Goal: Task Accomplishment & Management: Use online tool/utility

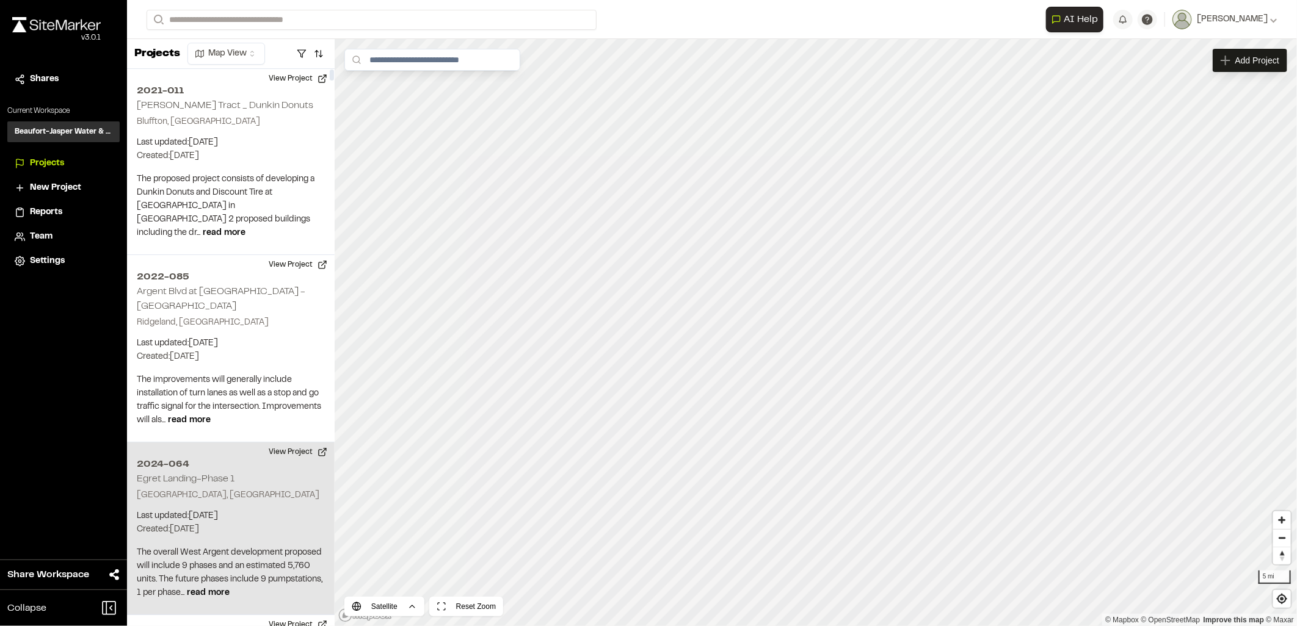
click at [169, 457] on h2 "2024-064" at bounding box center [231, 464] width 188 height 15
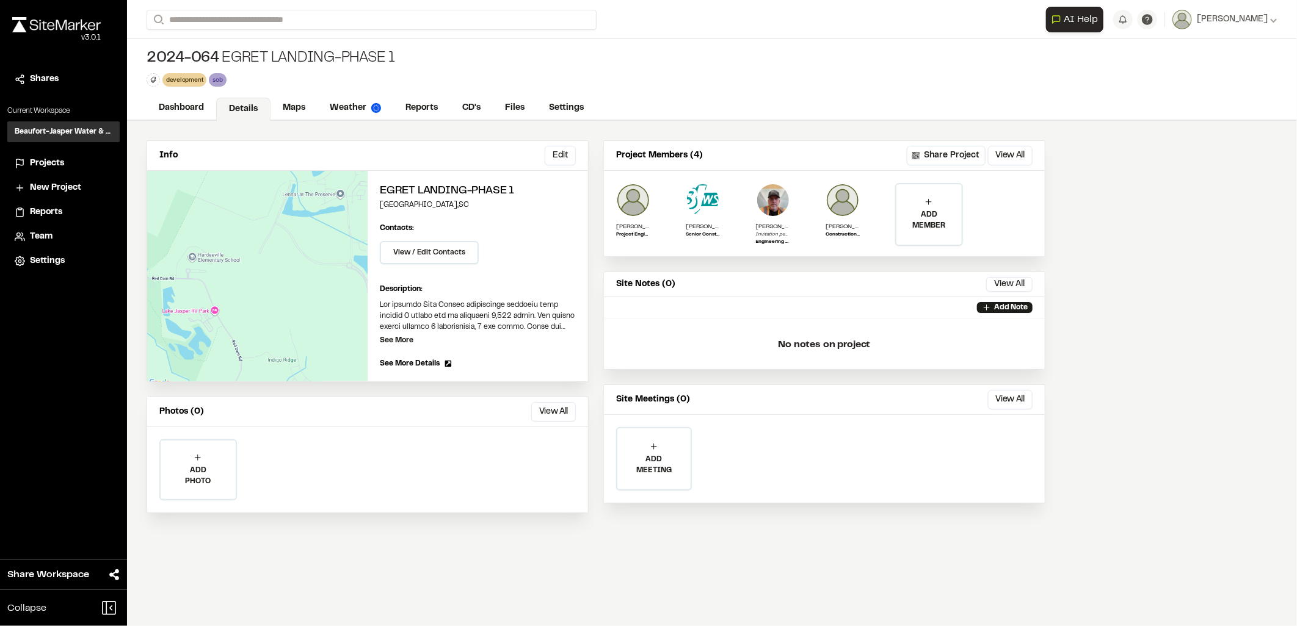
click at [465, 96] on div "Dashboard Details Maps Weather Reports CD's Files Settings" at bounding box center [712, 108] width 1170 height 24
click at [475, 112] on link "CD's" at bounding box center [472, 109] width 44 height 23
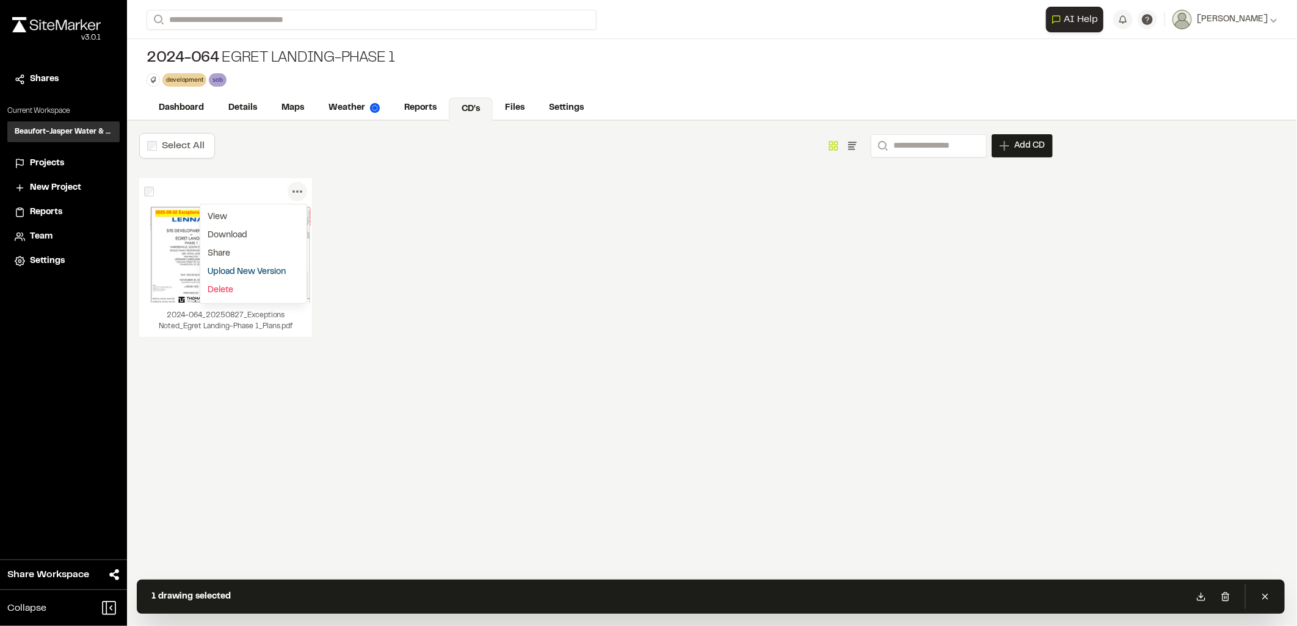
click at [296, 186] on icon at bounding box center [298, 192] width 20 height 20
click at [259, 294] on link "Delete" at bounding box center [253, 290] width 106 height 18
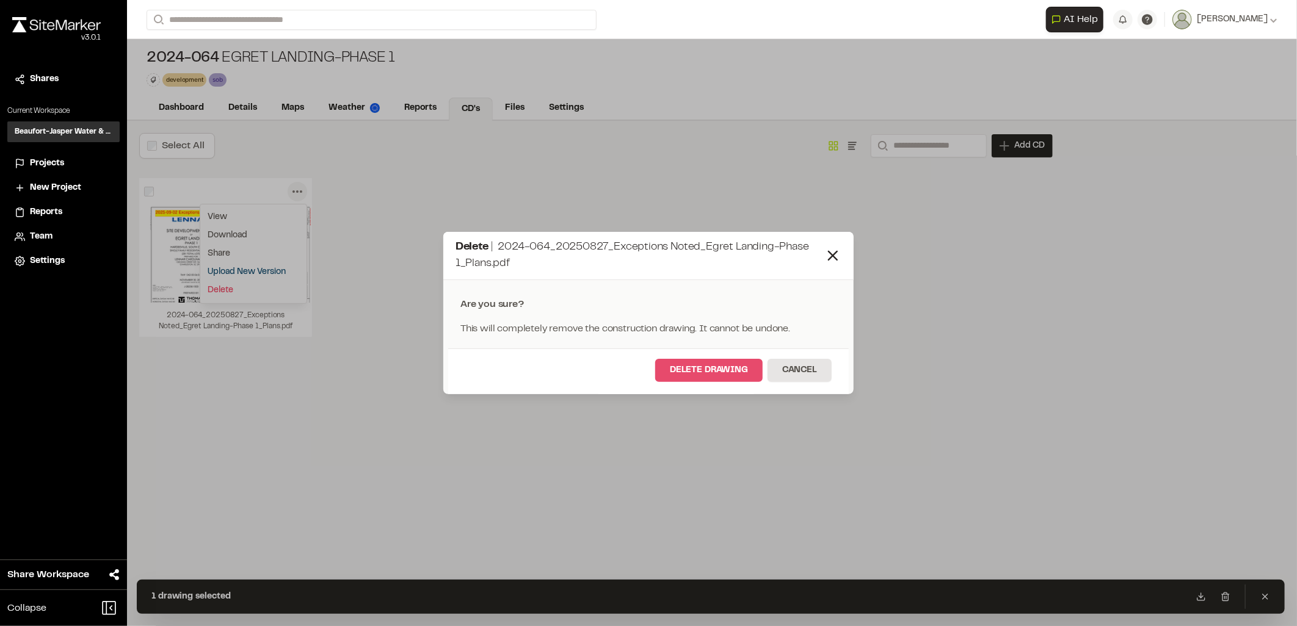
click at [708, 375] on button "Delete Drawing" at bounding box center [708, 370] width 107 height 23
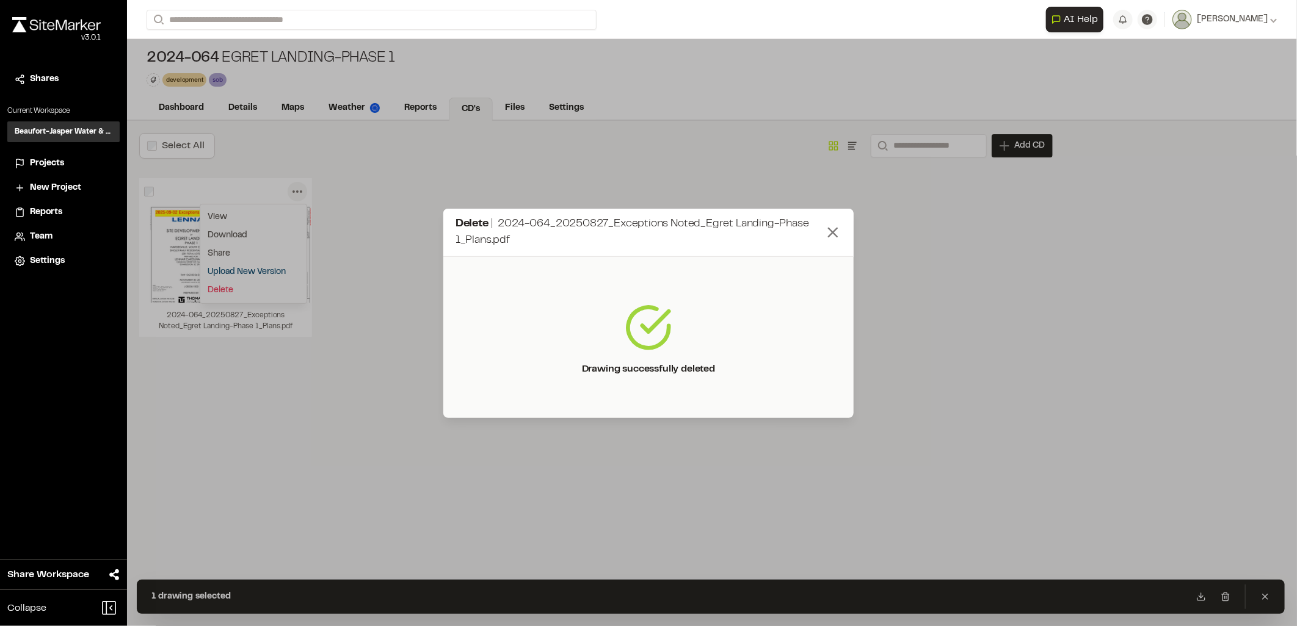
click at [832, 228] on div "Select All Show as Grid Show as List Search Add CD Add New Construction Drawing…" at bounding box center [596, 374] width 938 height 506
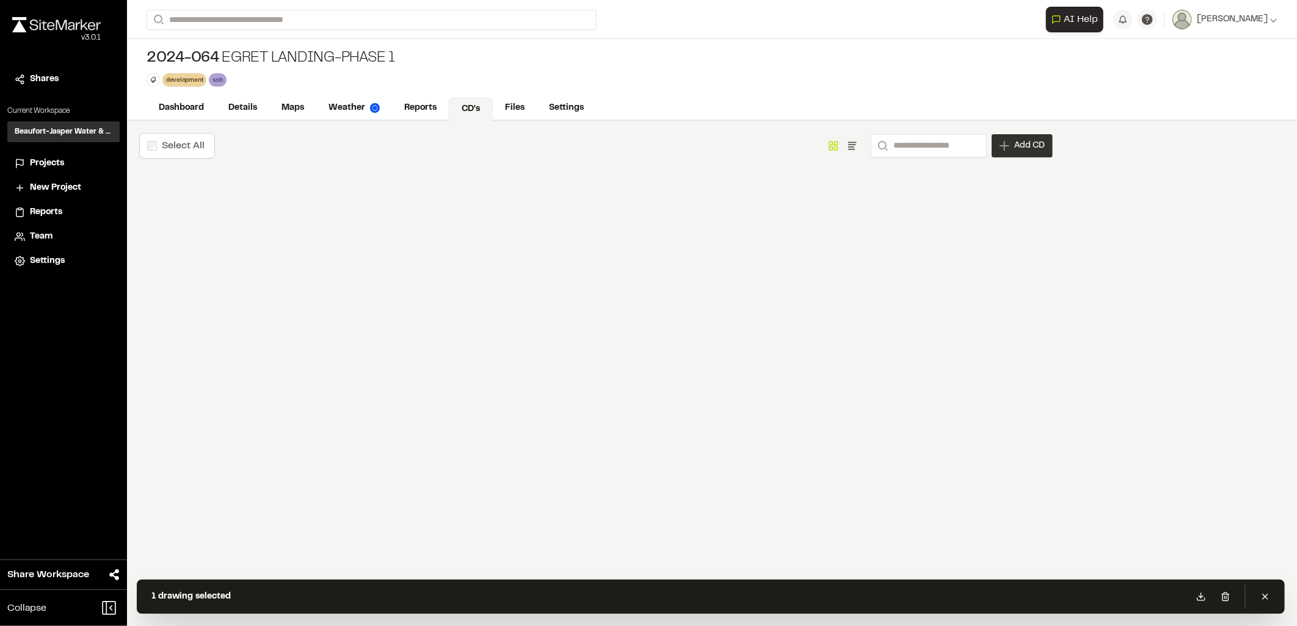
click at [1029, 144] on span "Add CD" at bounding box center [1029, 146] width 31 height 12
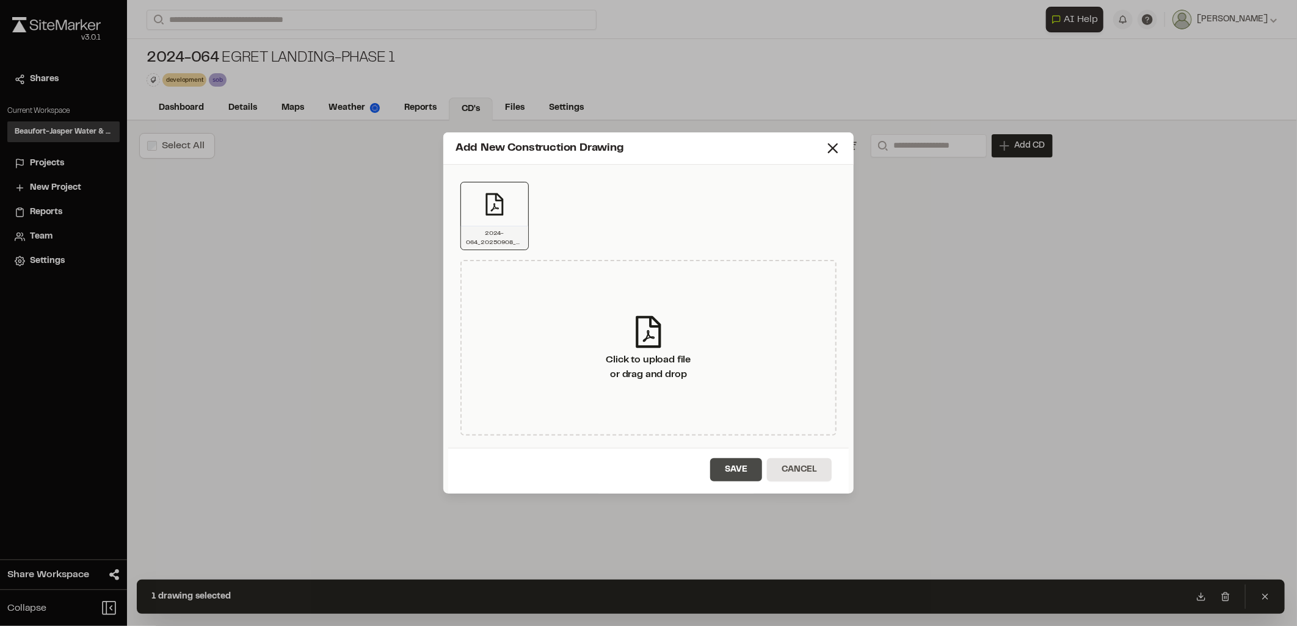
click at [749, 463] on button "Save" at bounding box center [736, 470] width 52 height 23
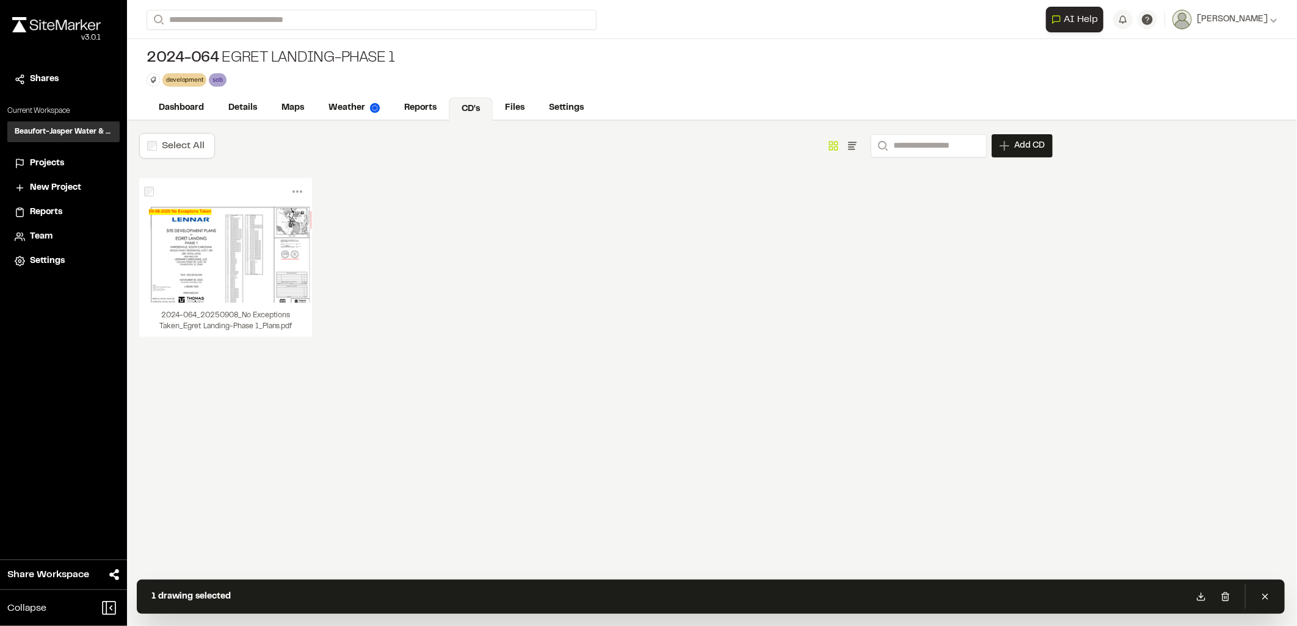
click at [405, 261] on div "Menu View Download Share Upload New Version Delete Delete | 2024-064_20250908_N…" at bounding box center [595, 269] width 913 height 183
click at [512, 106] on link "Files" at bounding box center [515, 109] width 45 height 23
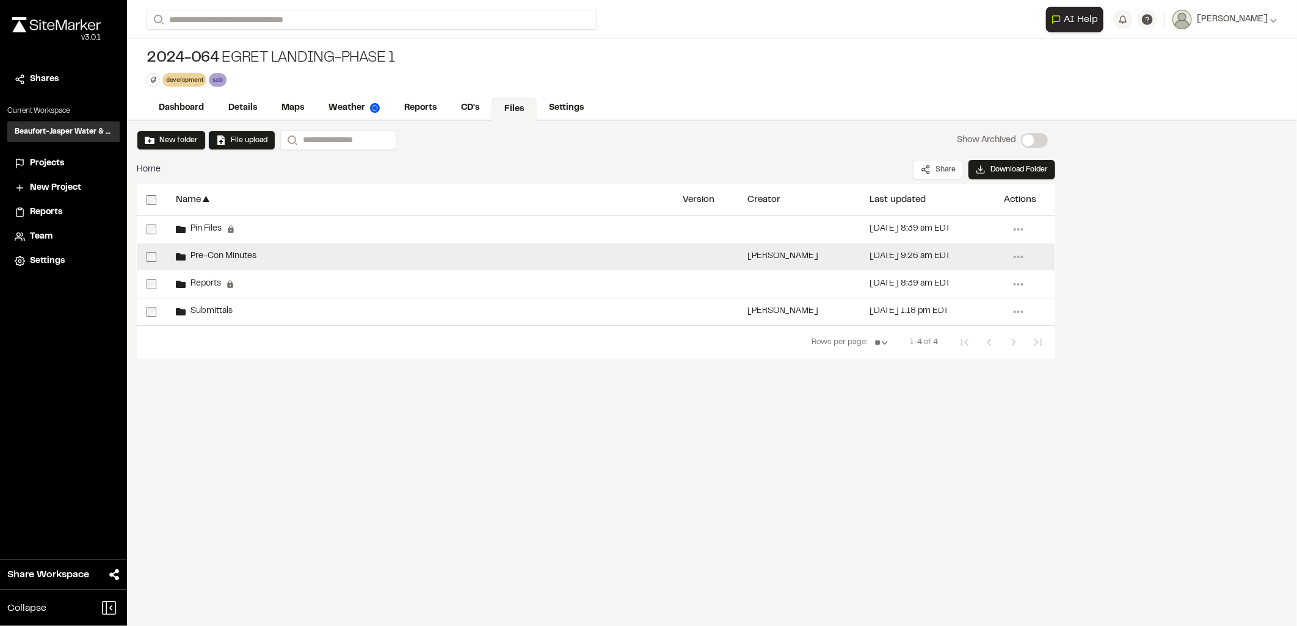
click at [241, 253] on span "Pre-Con Minutes" at bounding box center [221, 257] width 71 height 8
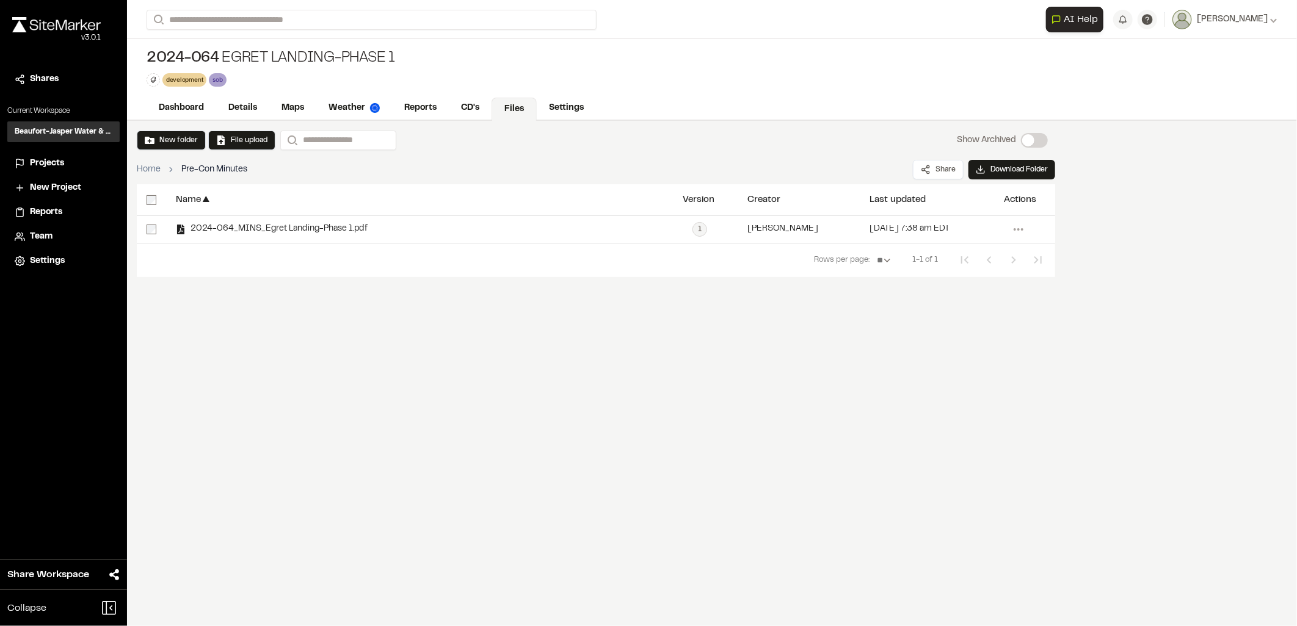
click at [515, 106] on link "Files" at bounding box center [513, 109] width 45 height 23
click at [484, 108] on link "CD's" at bounding box center [471, 109] width 44 height 23
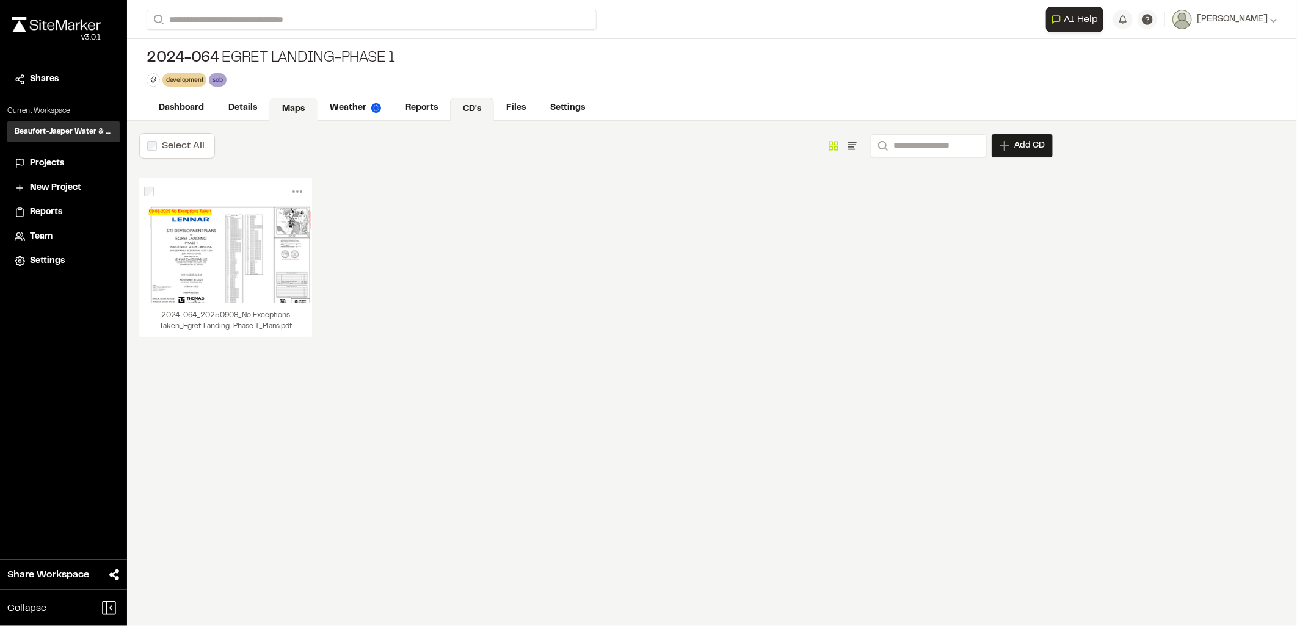
click at [294, 101] on link "Maps" at bounding box center [293, 109] width 48 height 23
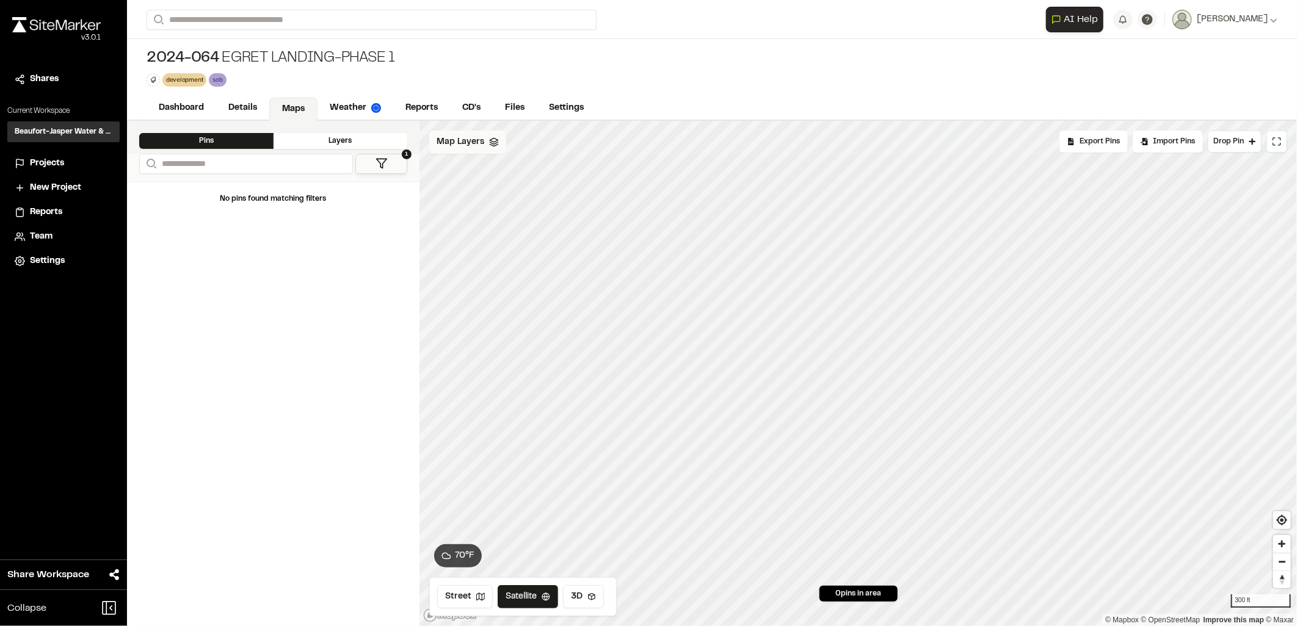
click at [474, 153] on div "Map Layers" at bounding box center [467, 142] width 77 height 23
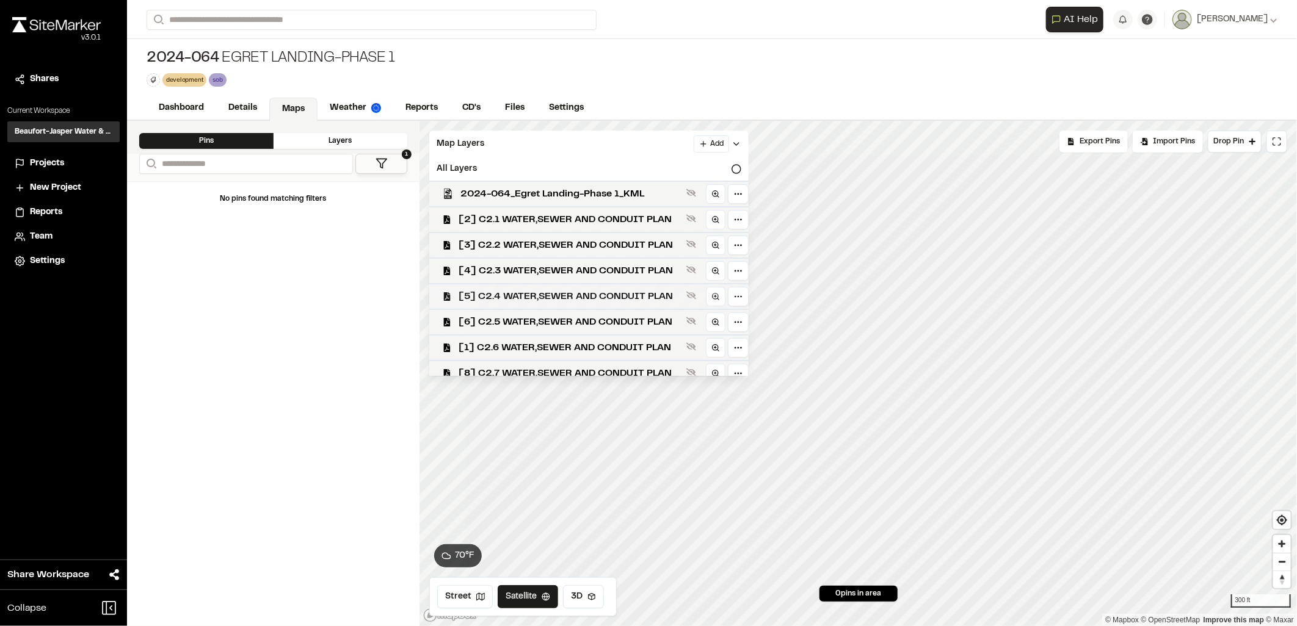
click at [587, 283] on PLAN"] "[5] C2.4 WATER,SEWER AND CONDUIT PLAN" at bounding box center [583, 296] width 329 height 26
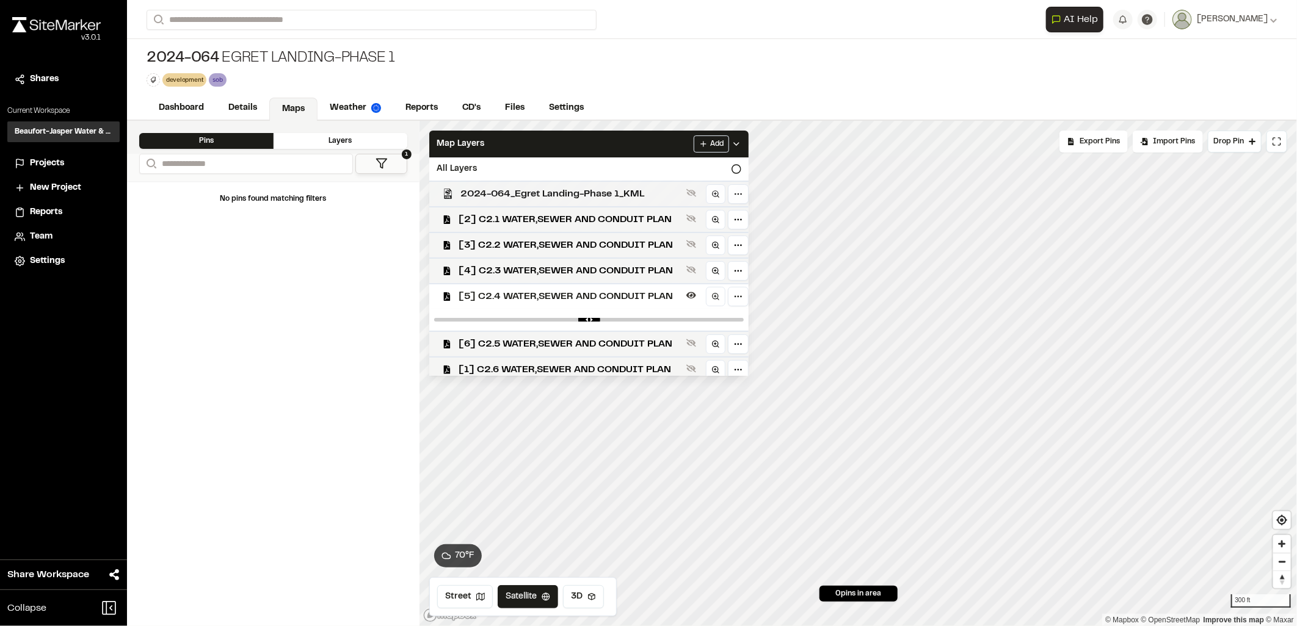
click at [545, 191] on span "2024-064_Egret Landing-Phase 1_KML" at bounding box center [570, 194] width 221 height 15
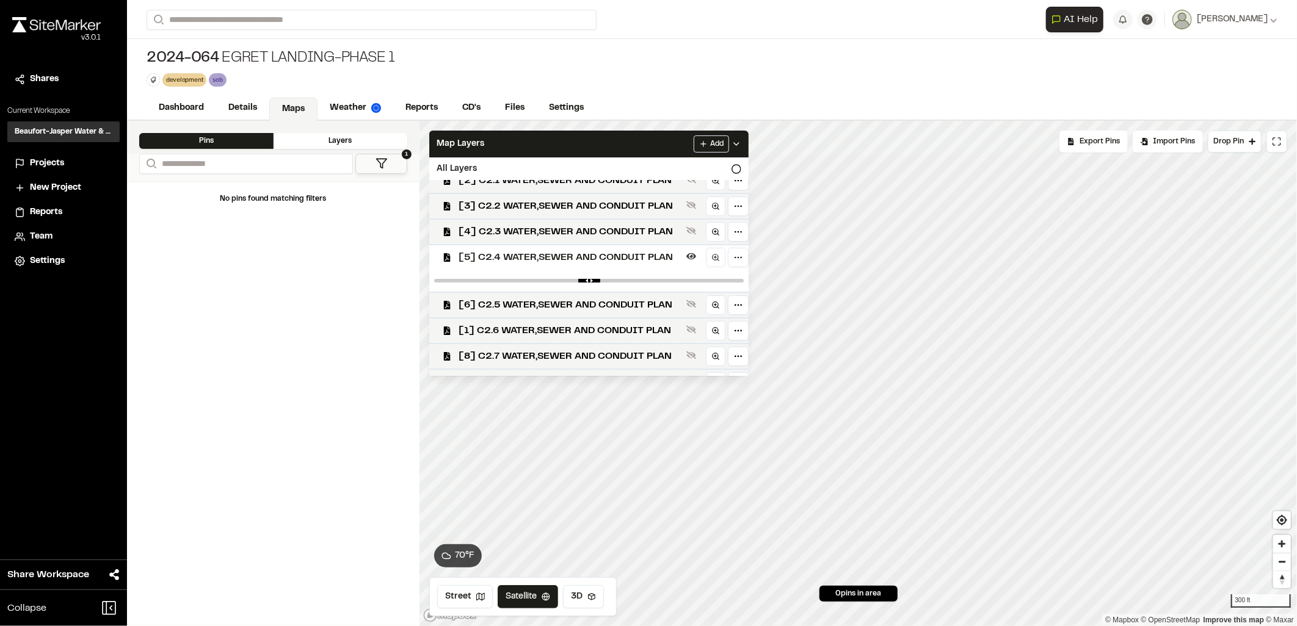
scroll to position [68, 0]
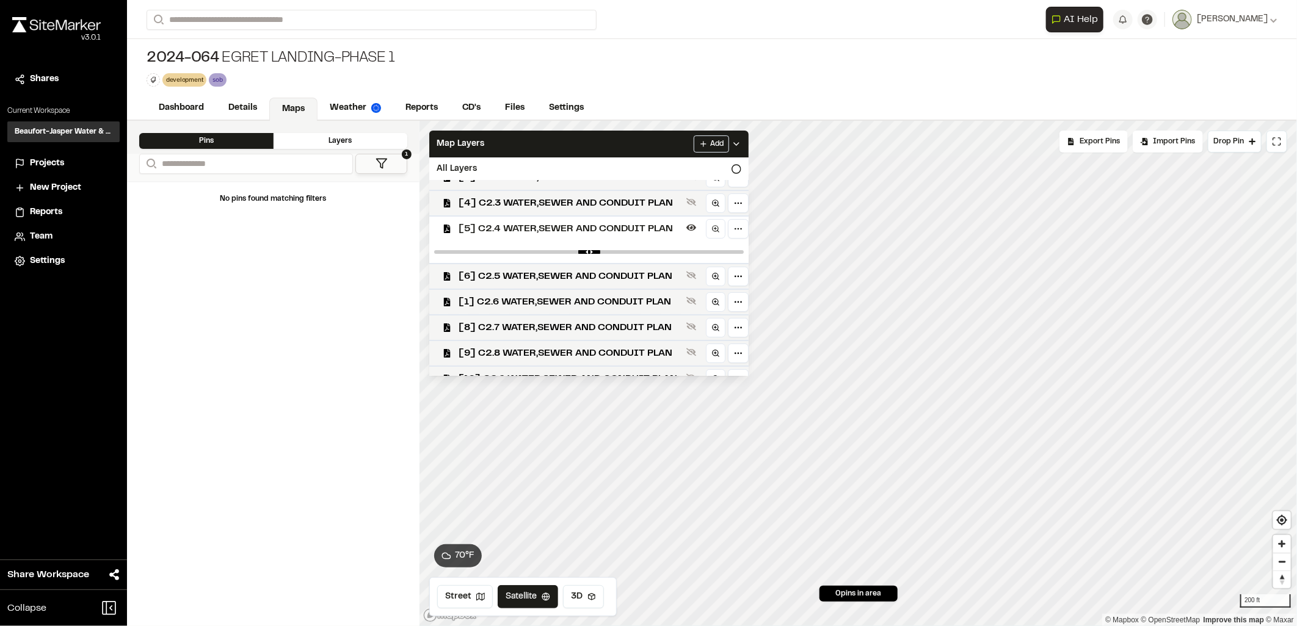
click at [1113, 626] on html "**********" at bounding box center [648, 313] width 1297 height 626
click at [814, 626] on html "**********" at bounding box center [648, 313] width 1297 height 626
click at [931, 626] on html "**********" at bounding box center [648, 313] width 1297 height 626
click at [1296, 626] on html "**********" at bounding box center [648, 313] width 1297 height 626
click at [1296, 576] on html "**********" at bounding box center [648, 313] width 1297 height 626
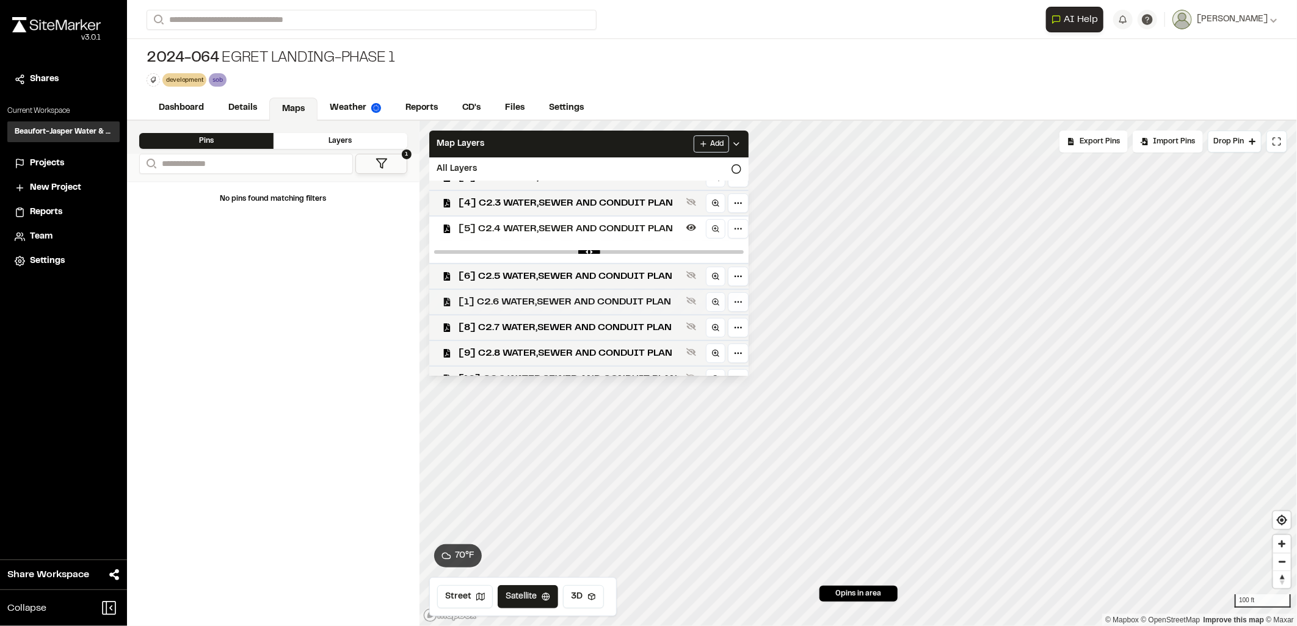
click at [564, 295] on span "[1] C2.6 WATER,SEWER AND CONDUIT PLAN" at bounding box center [570, 302] width 223 height 15
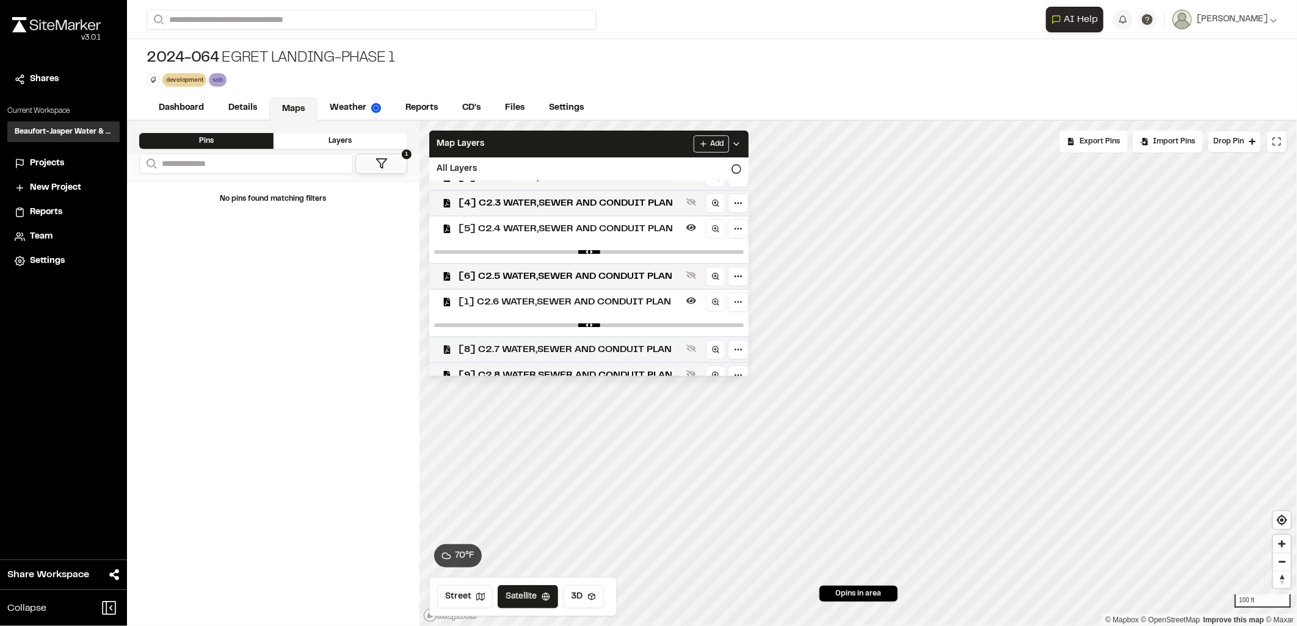
click at [574, 347] on span "[8] C2.7 WATER,SEWER AND CONDUIT PLAN" at bounding box center [570, 350] width 223 height 15
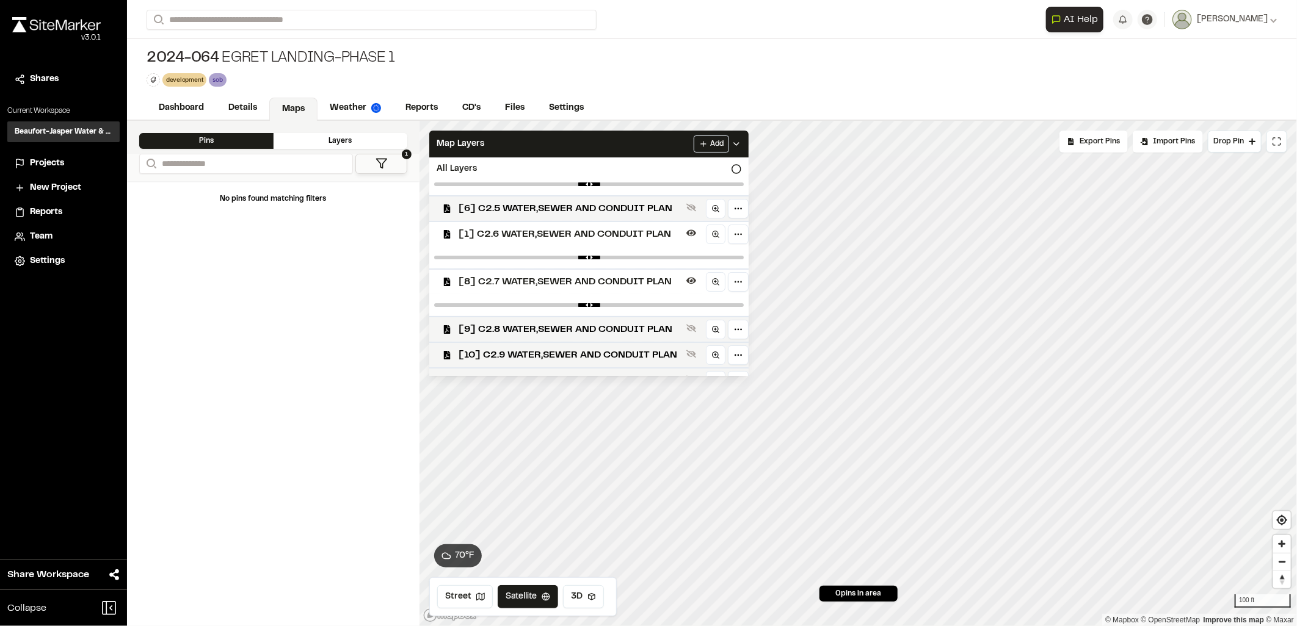
click at [576, 309] on div at bounding box center [588, 305] width 319 height 22
click at [576, 325] on span "[9] C2.8 WATER,SEWER AND CONDUIT PLAN" at bounding box center [570, 329] width 223 height 15
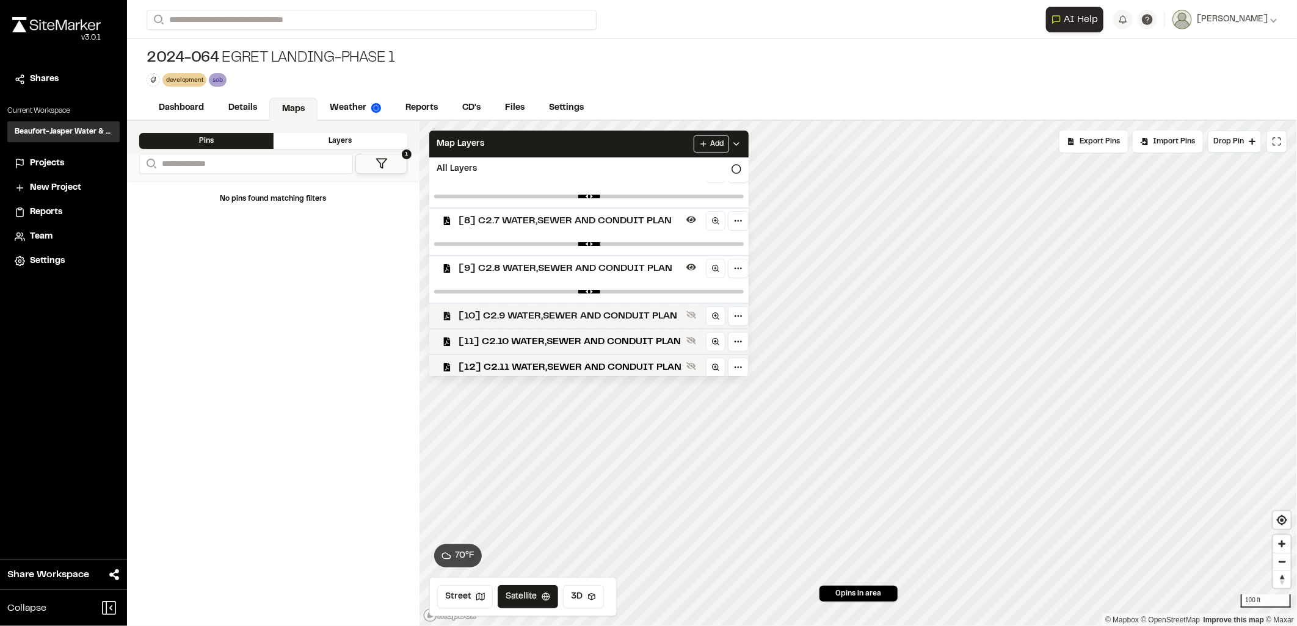
click at [569, 316] on span "[10] C2.9 WATER,SEWER AND CONDUIT PLAN" at bounding box center [570, 316] width 223 height 15
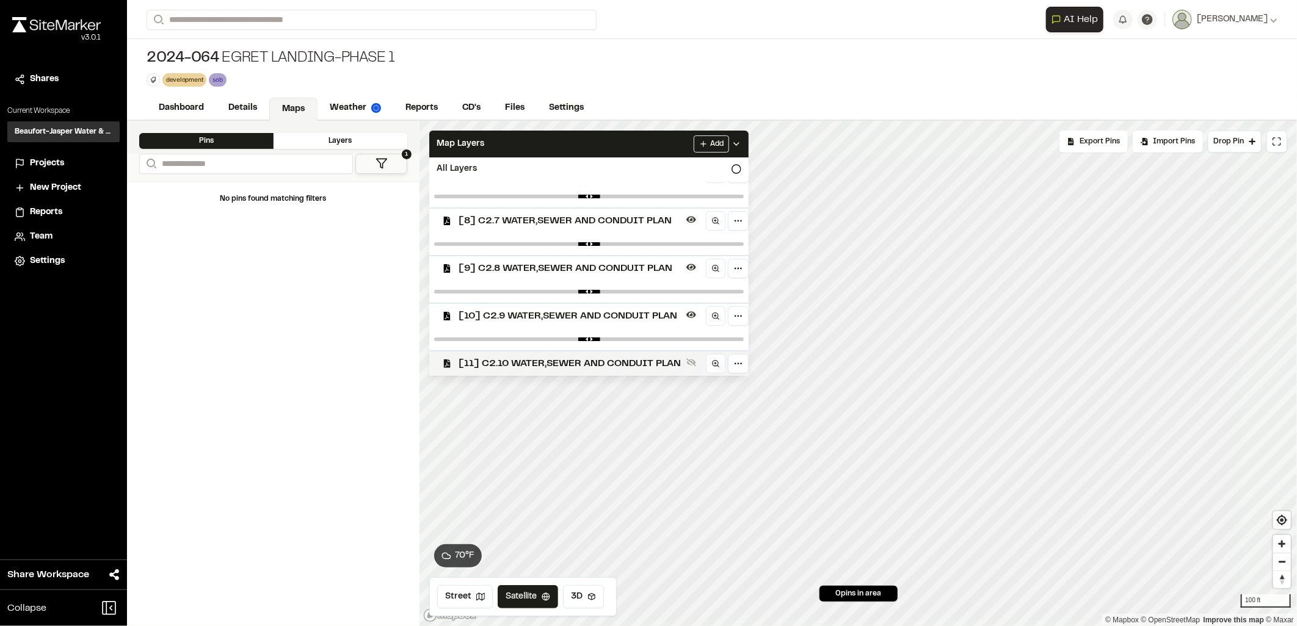
click at [557, 360] on span "[11] C2.10 WATER,SEWER AND CONDUIT PLAN" at bounding box center [570, 364] width 223 height 15
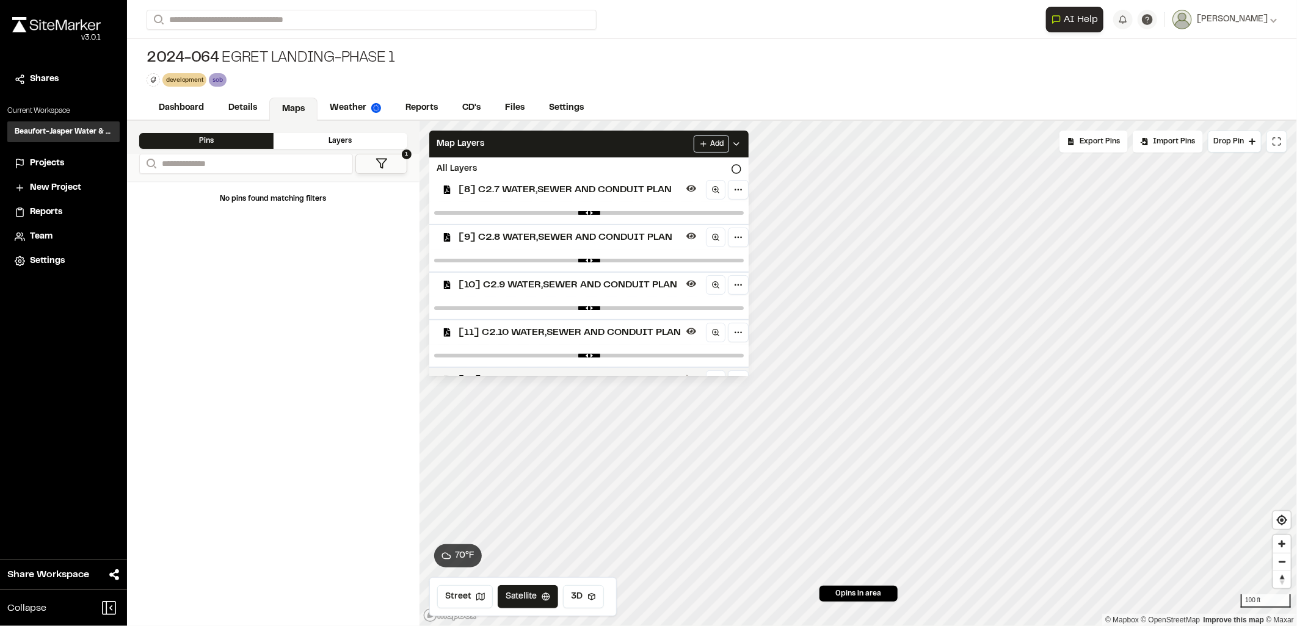
scroll to position [241, 0]
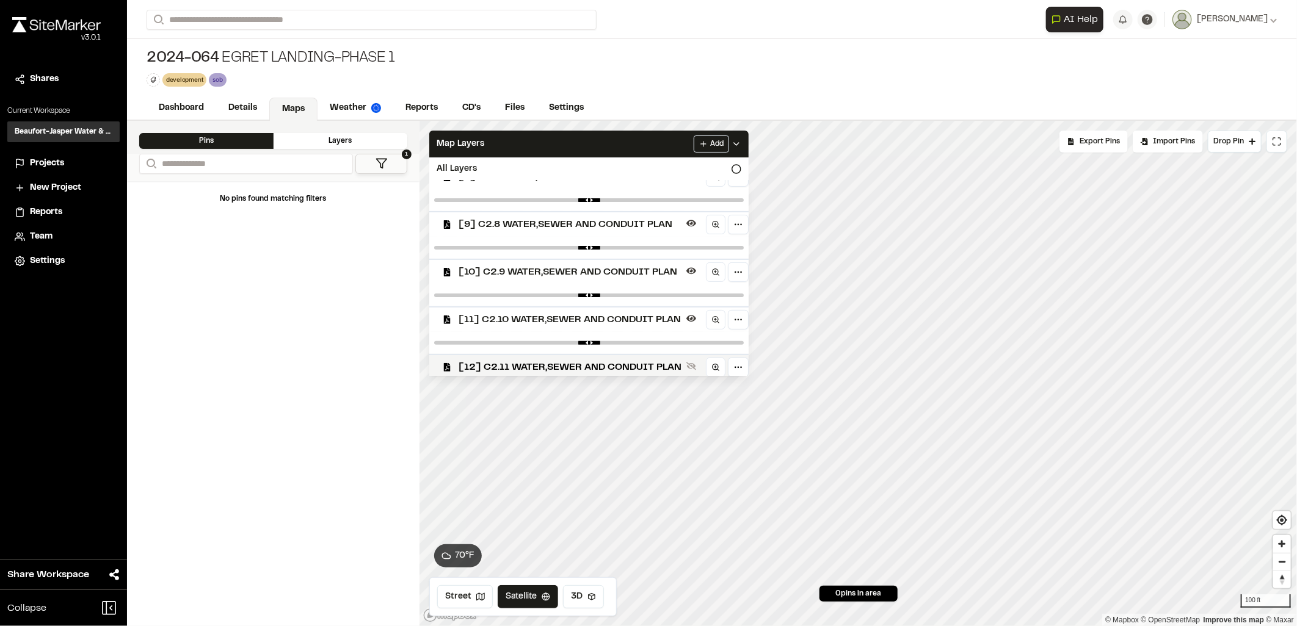
click at [652, 317] on span "[11] C2.10 WATER,SEWER AND CONDUIT PLAN" at bounding box center [570, 320] width 223 height 15
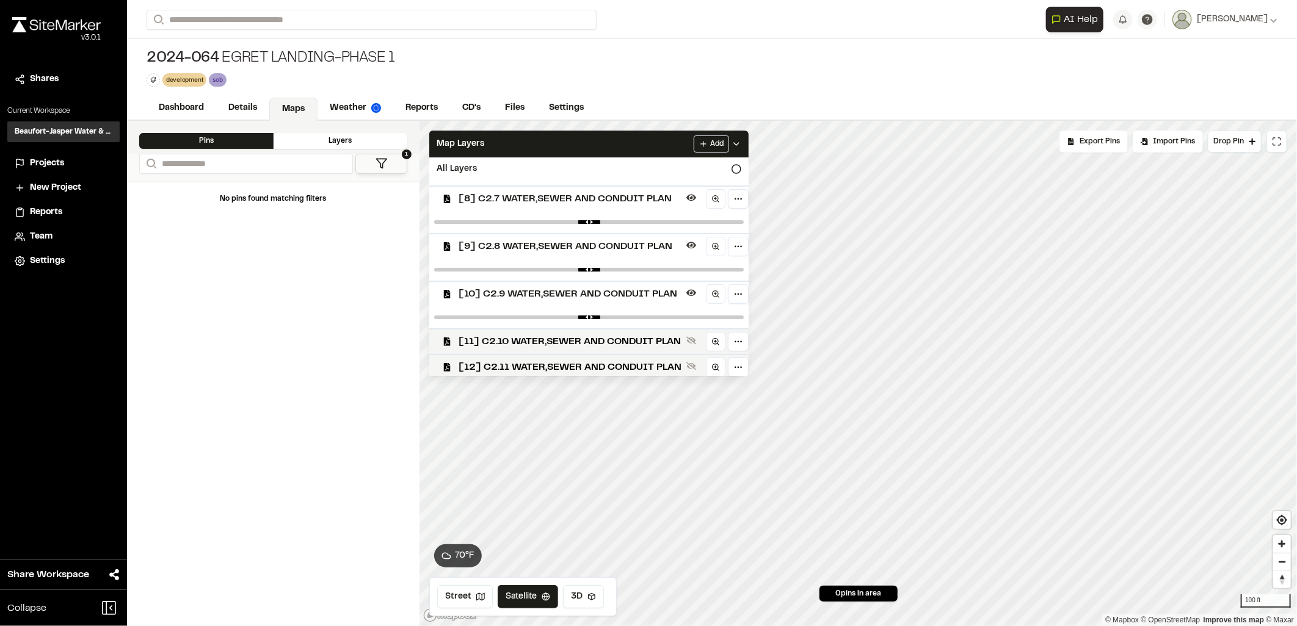
click at [628, 289] on span "[10] C2.9 WATER,SEWER AND CONDUIT PLAN" at bounding box center [570, 294] width 223 height 15
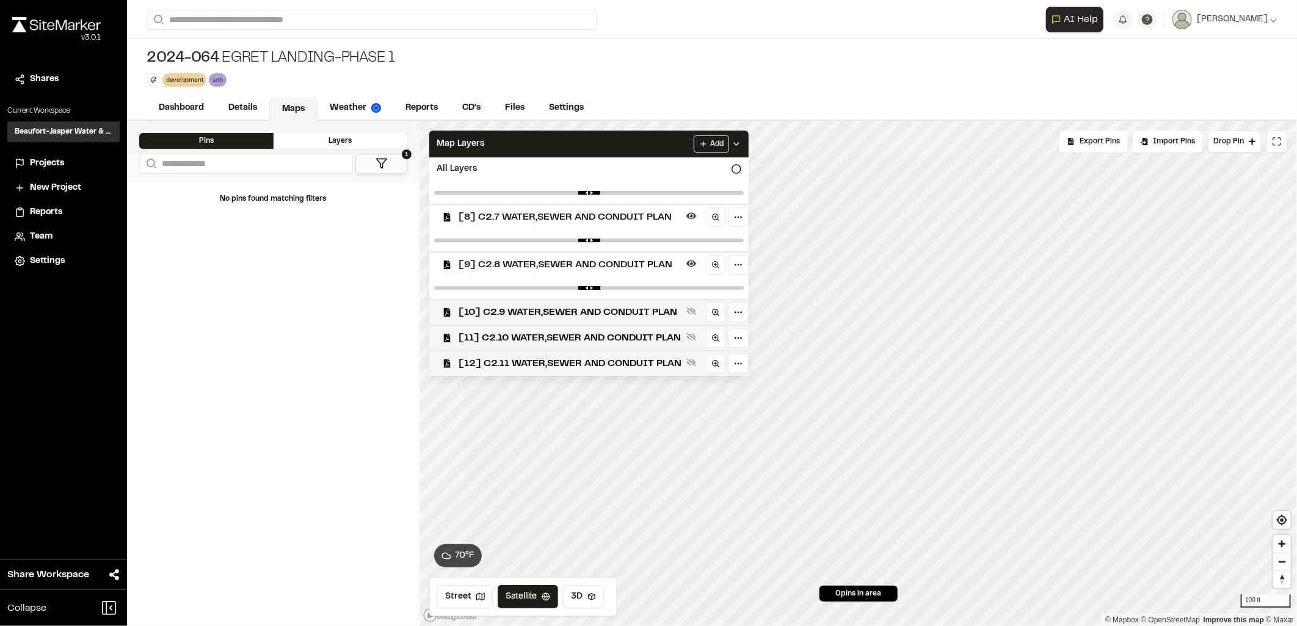
scroll to position [197, 0]
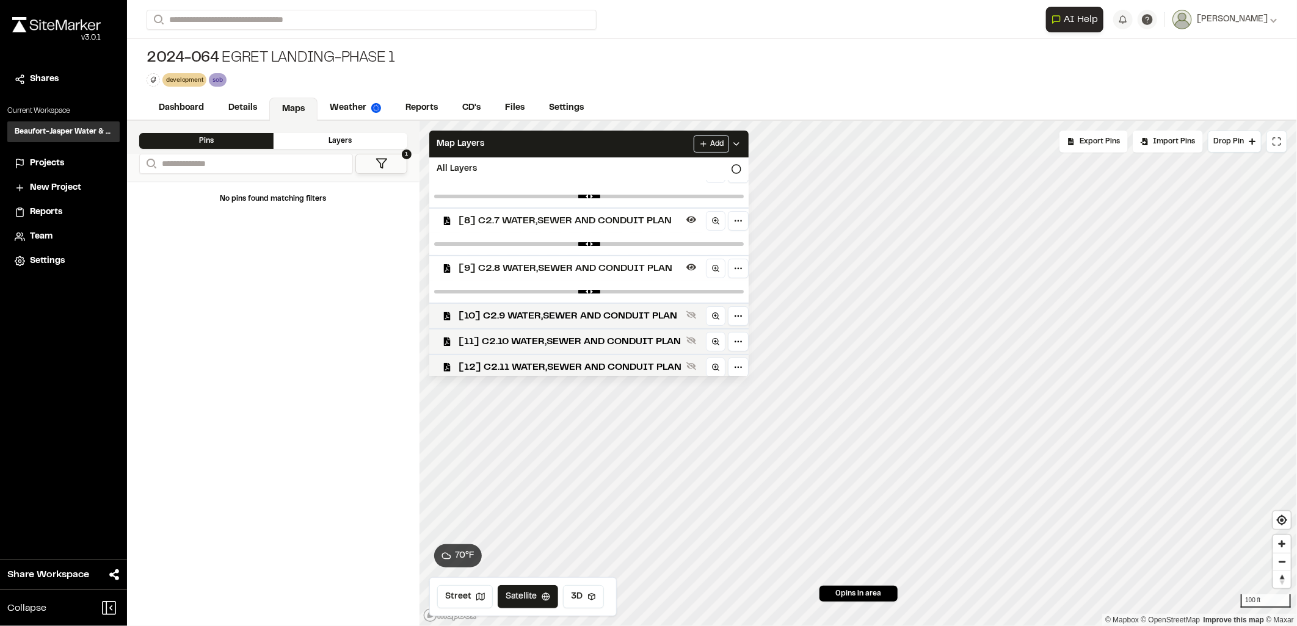
click at [626, 285] on div at bounding box center [588, 292] width 319 height 22
click at [623, 275] on PLAN"] "[9] C2.8 WATER,SEWER AND CONDUIT PLAN" at bounding box center [583, 268] width 329 height 26
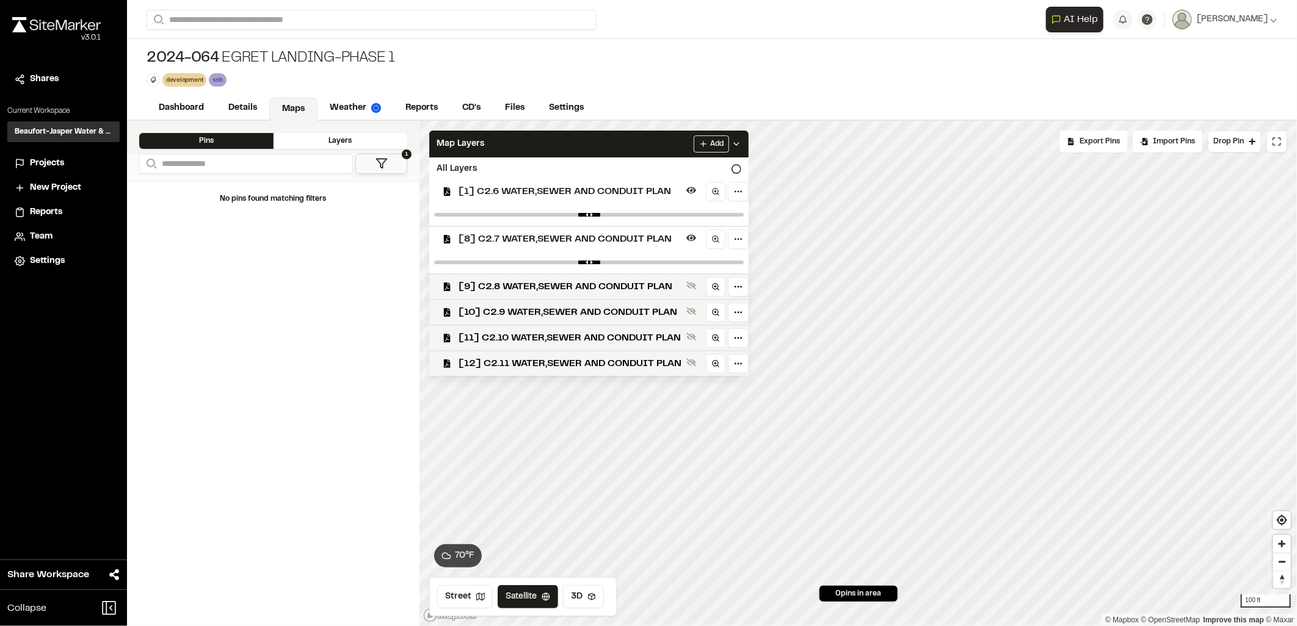
scroll to position [175, 0]
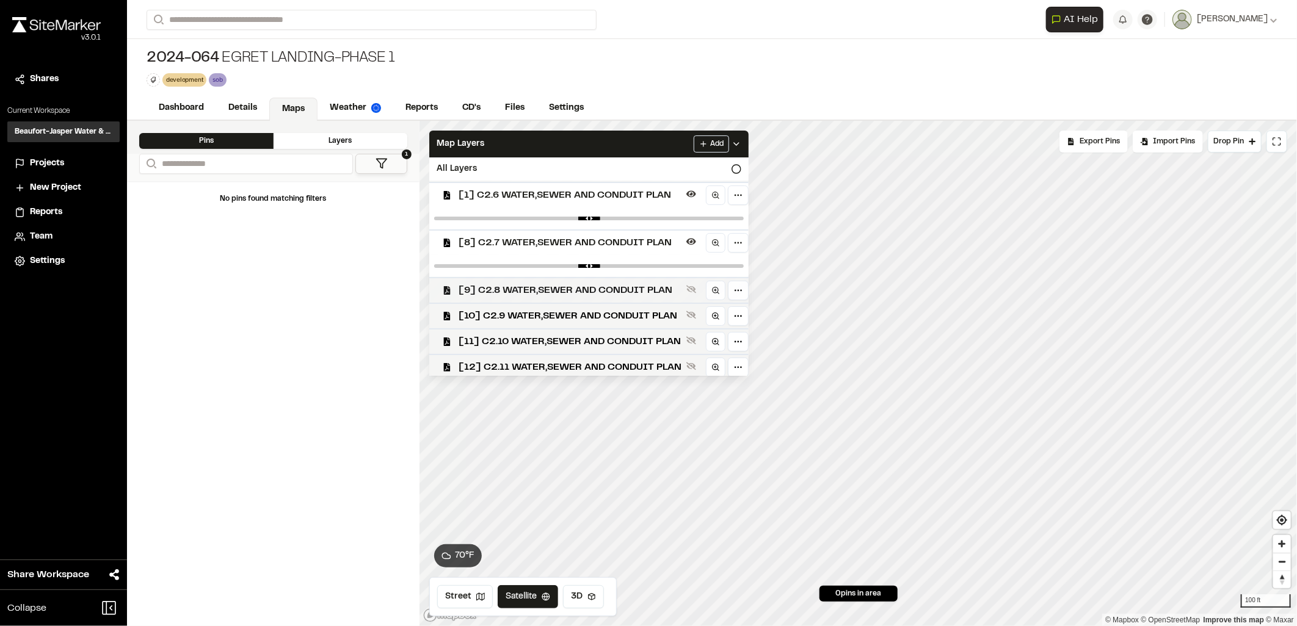
click at [620, 283] on span "[9] C2.8 WATER,SEWER AND CONDUIT PLAN" at bounding box center [570, 290] width 223 height 15
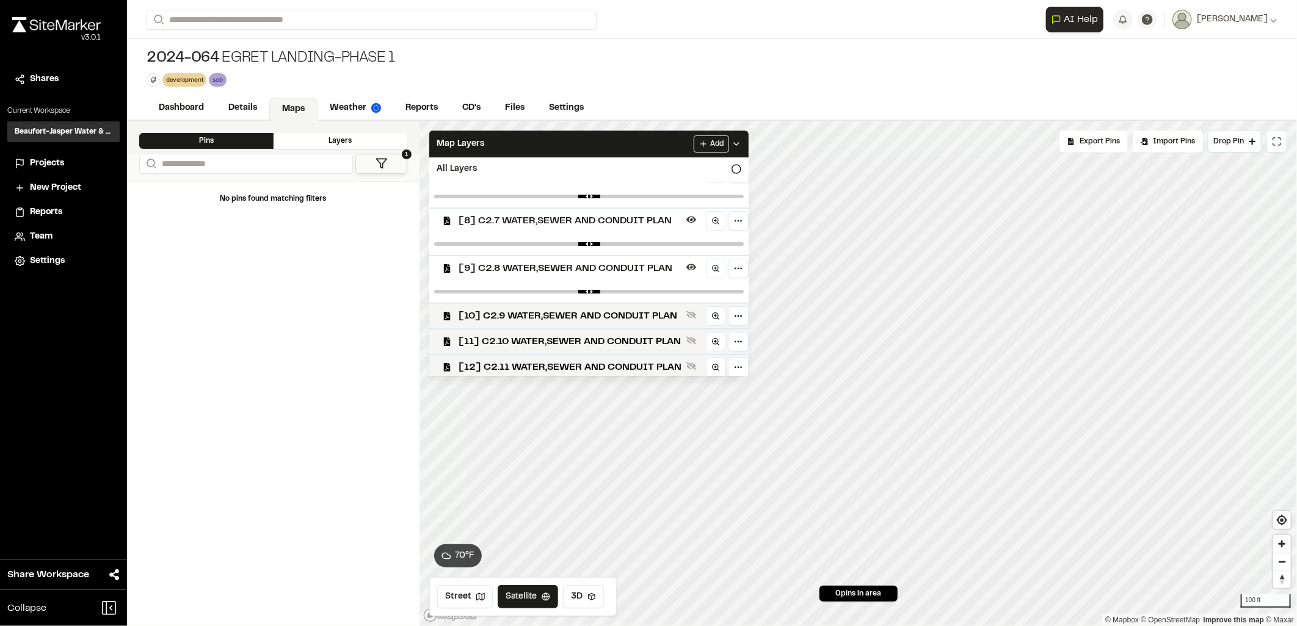
click at [618, 270] on span "[9] C2.8 WATER,SEWER AND CONDUIT PLAN" at bounding box center [570, 268] width 223 height 15
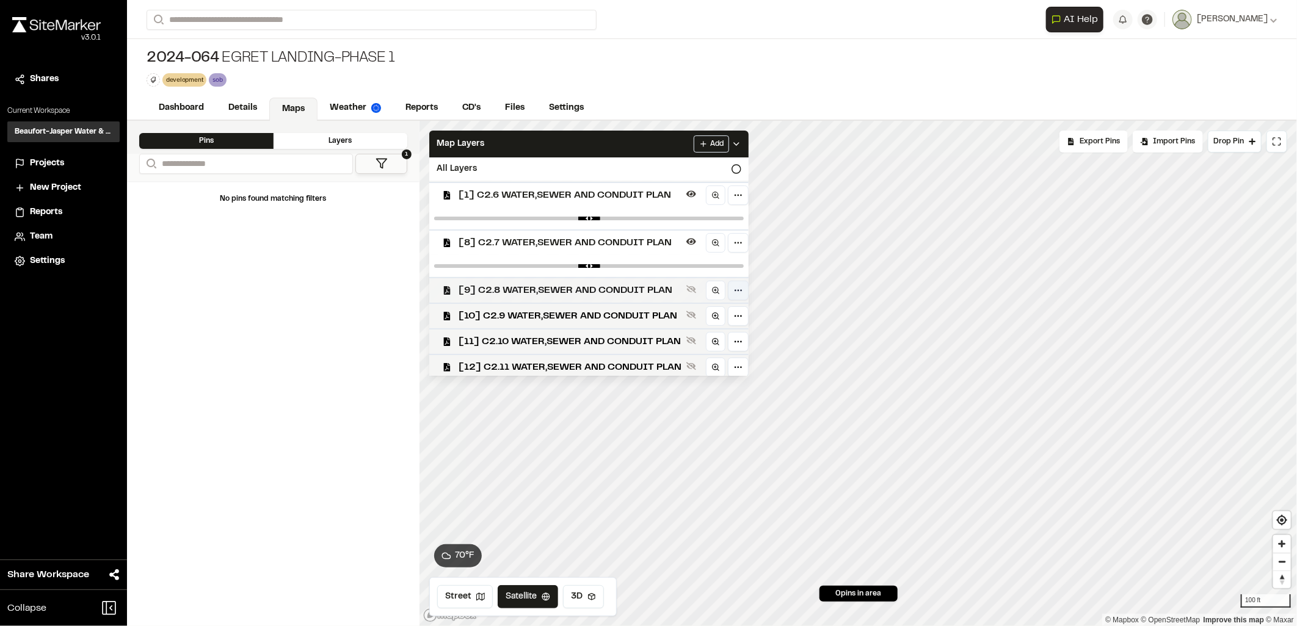
click at [737, 291] on html "**********" at bounding box center [648, 313] width 1297 height 626
click at [698, 313] on PLAN"] "Edit" at bounding box center [694, 313] width 101 height 21
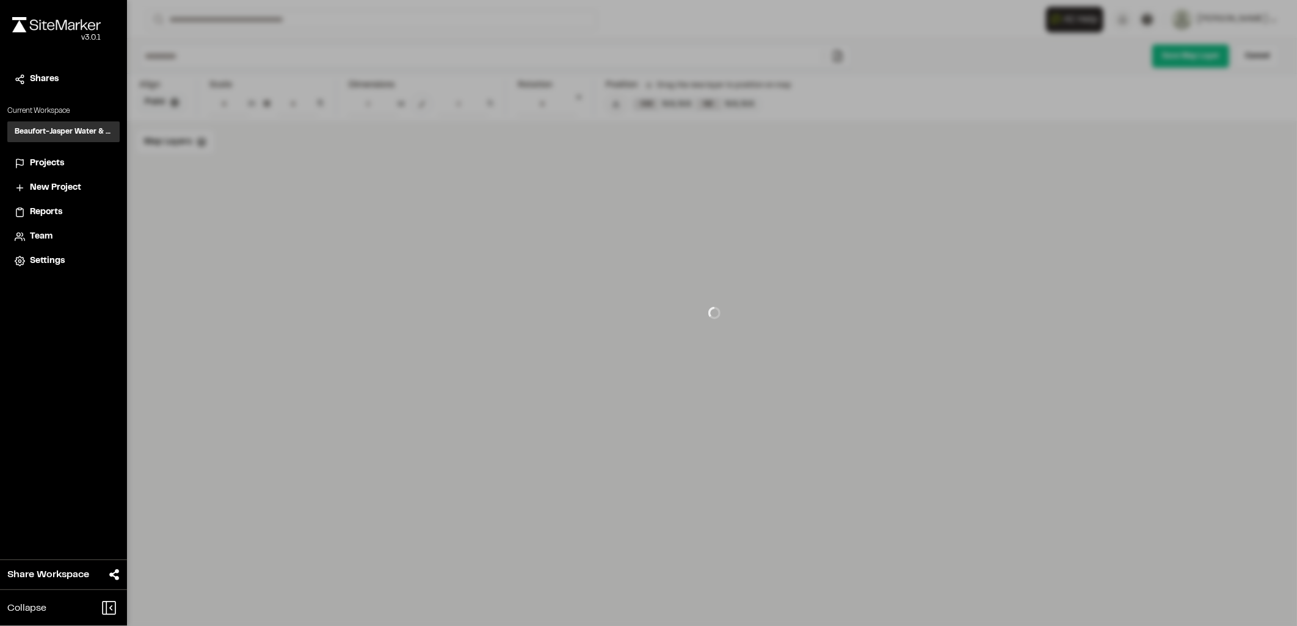
type input "**********"
type input "****"
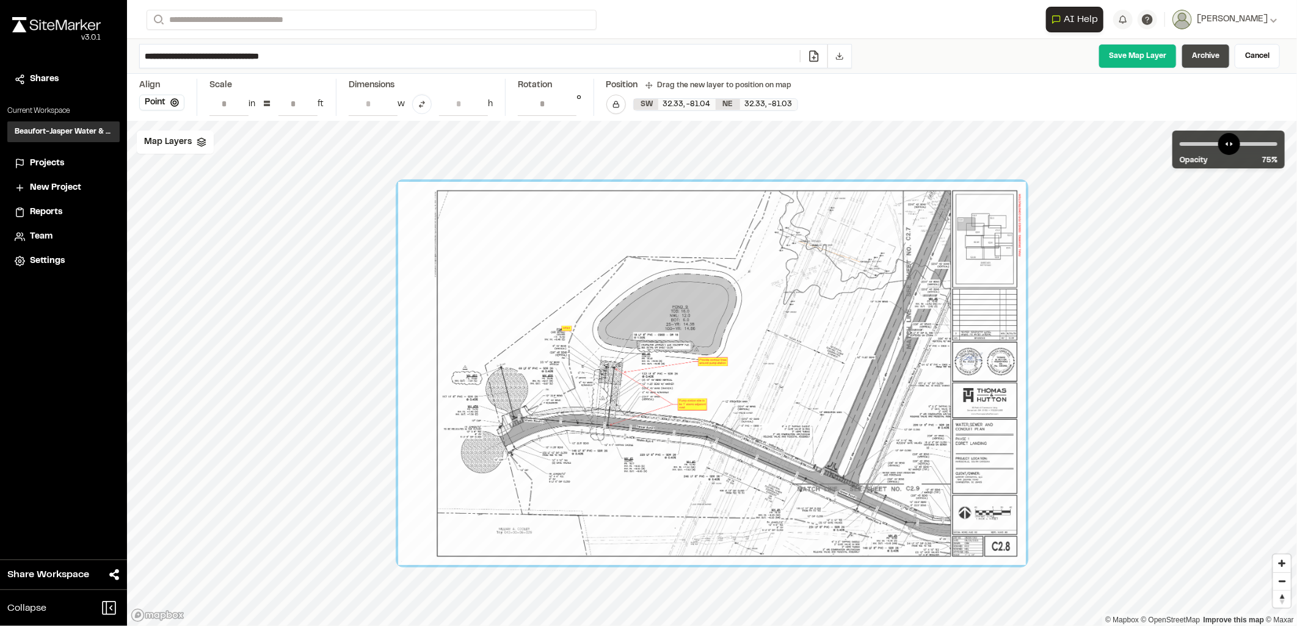
click at [1208, 53] on link "Archive" at bounding box center [1205, 56] width 48 height 24
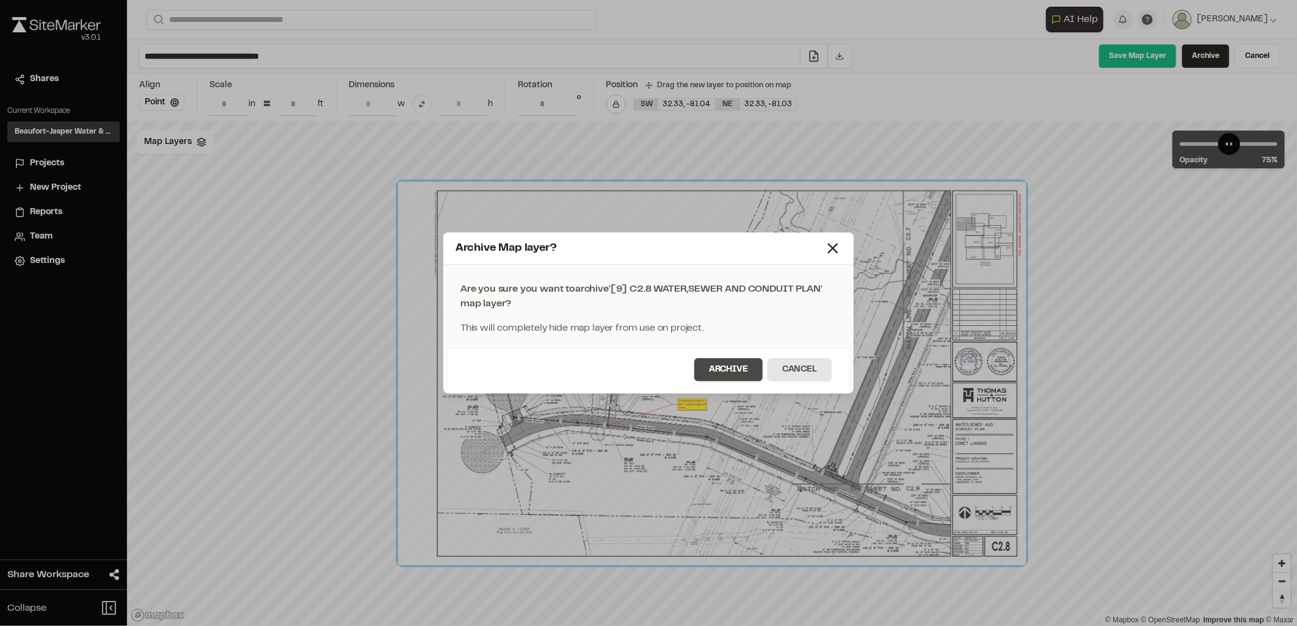
click at [722, 371] on button "Archive" at bounding box center [728, 369] width 68 height 23
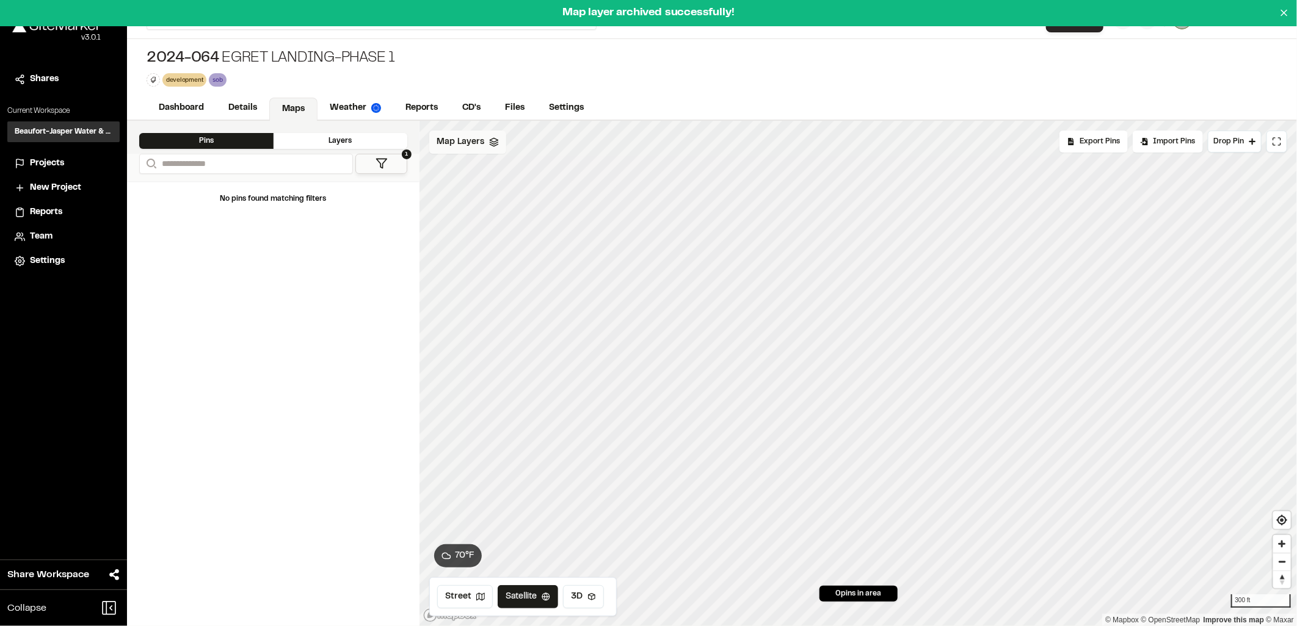
click at [480, 143] on span "Map Layers" at bounding box center [461, 142] width 48 height 13
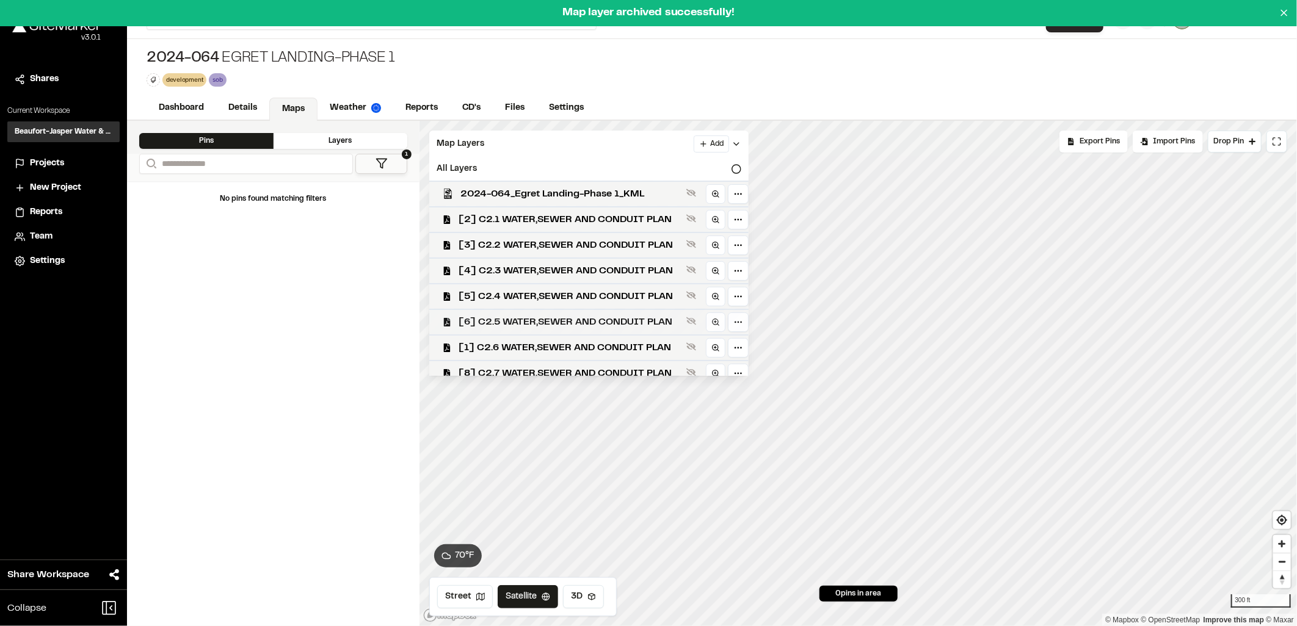
click at [560, 316] on span "[6] C2.5 WATER,SEWER AND CONDUIT PLAN" at bounding box center [570, 322] width 223 height 15
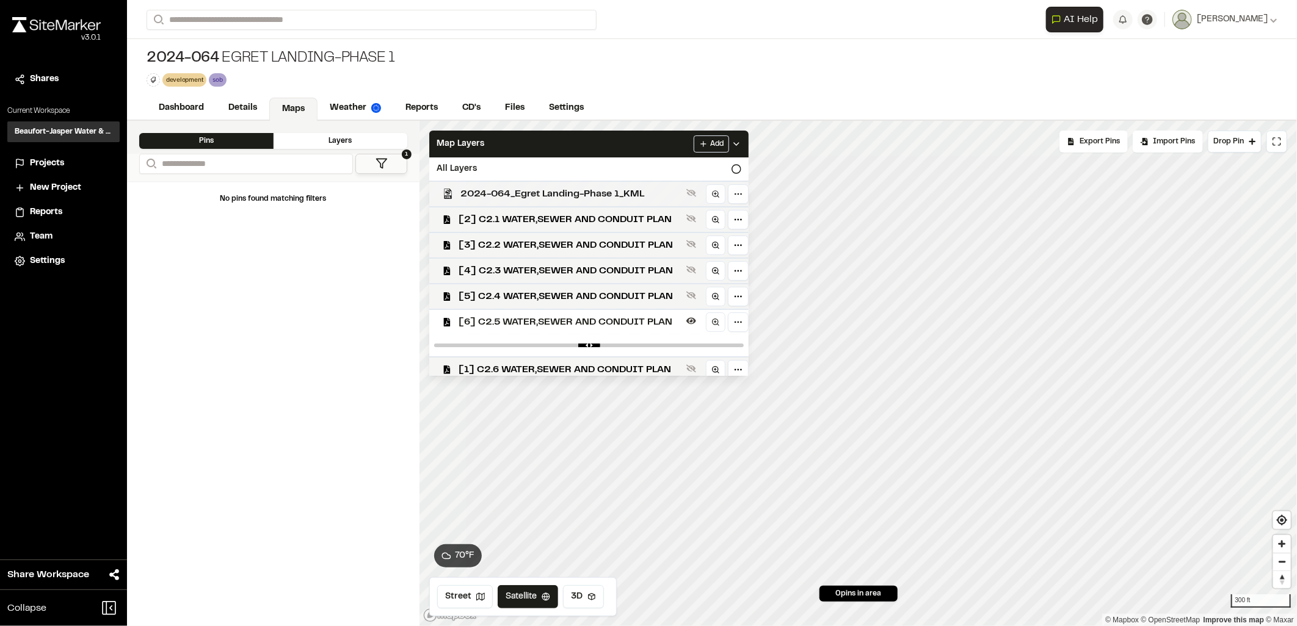
click at [575, 198] on span "2024-064_Egret Landing-Phase 1_KML" at bounding box center [570, 194] width 221 height 15
click at [608, 190] on span "2024-064_Egret Landing-Phase 1_KML" at bounding box center [570, 194] width 221 height 15
click at [609, 190] on span "2024-064_Egret Landing-Phase 1_KML" at bounding box center [570, 194] width 221 height 15
click at [609, 215] on span "[2] C2.1 WATER,SEWER AND CONDUIT PLAN" at bounding box center [570, 219] width 223 height 15
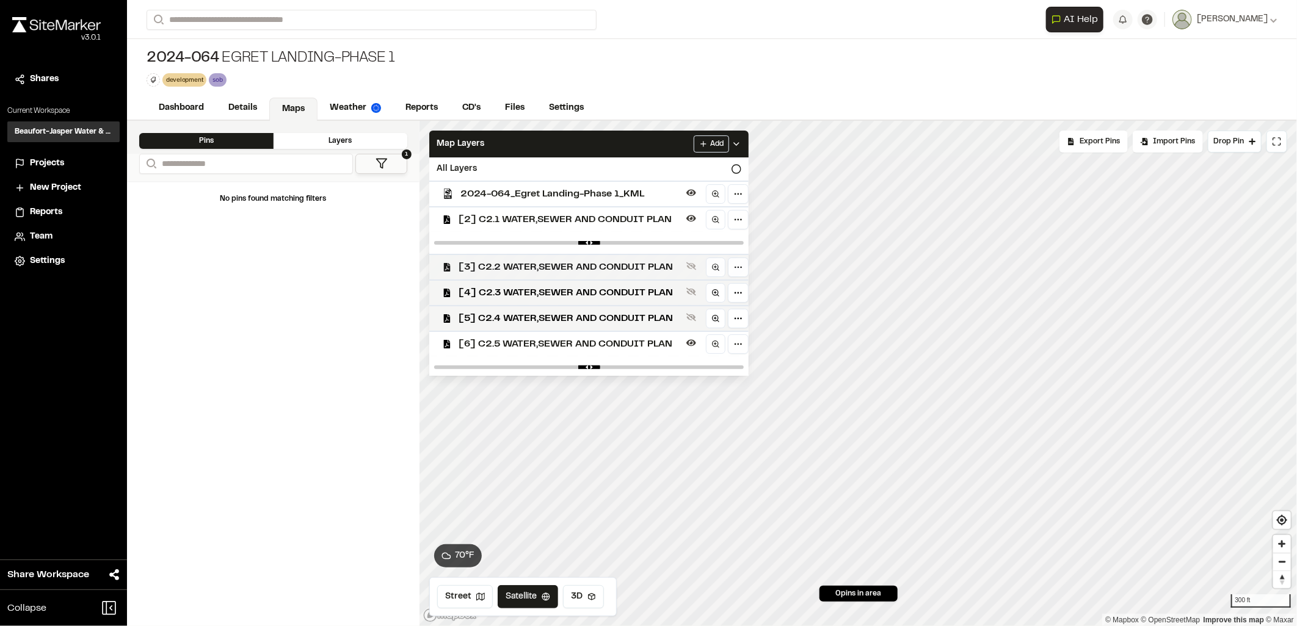
click at [603, 263] on span "[3] C2.2 WATER,SEWER AND CONDUIT PLAN" at bounding box center [570, 267] width 223 height 15
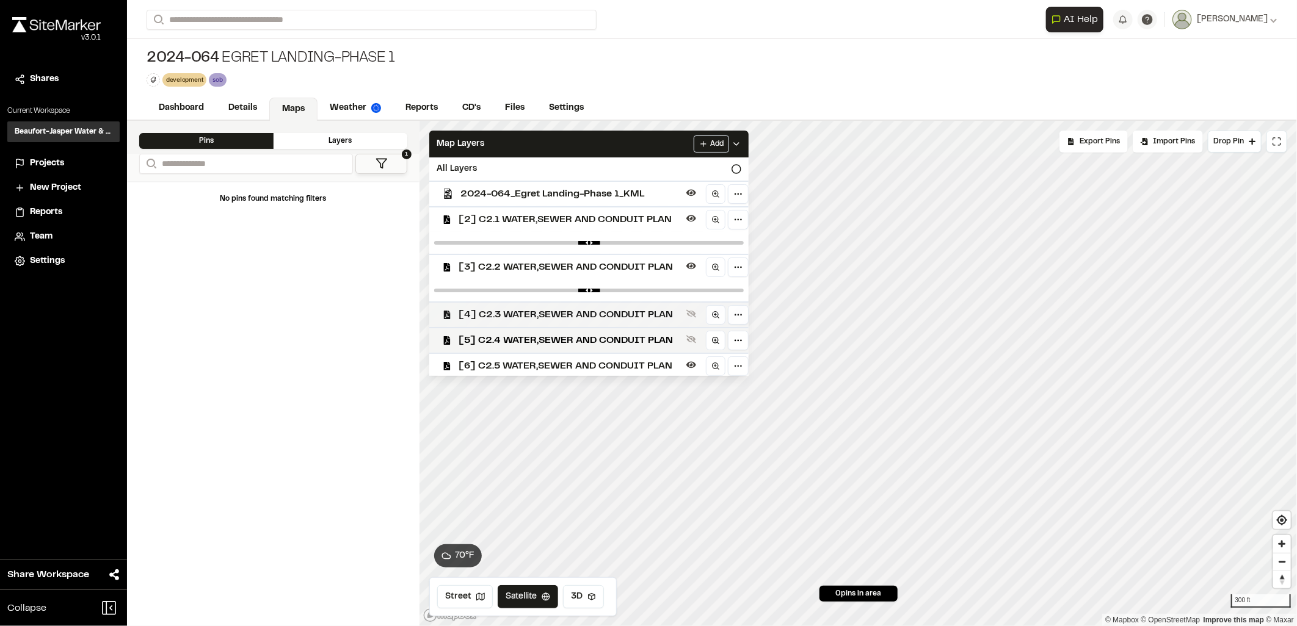
click at [599, 312] on span "[4] C2.3 WATER,SEWER AND CONDUIT PLAN" at bounding box center [570, 315] width 223 height 15
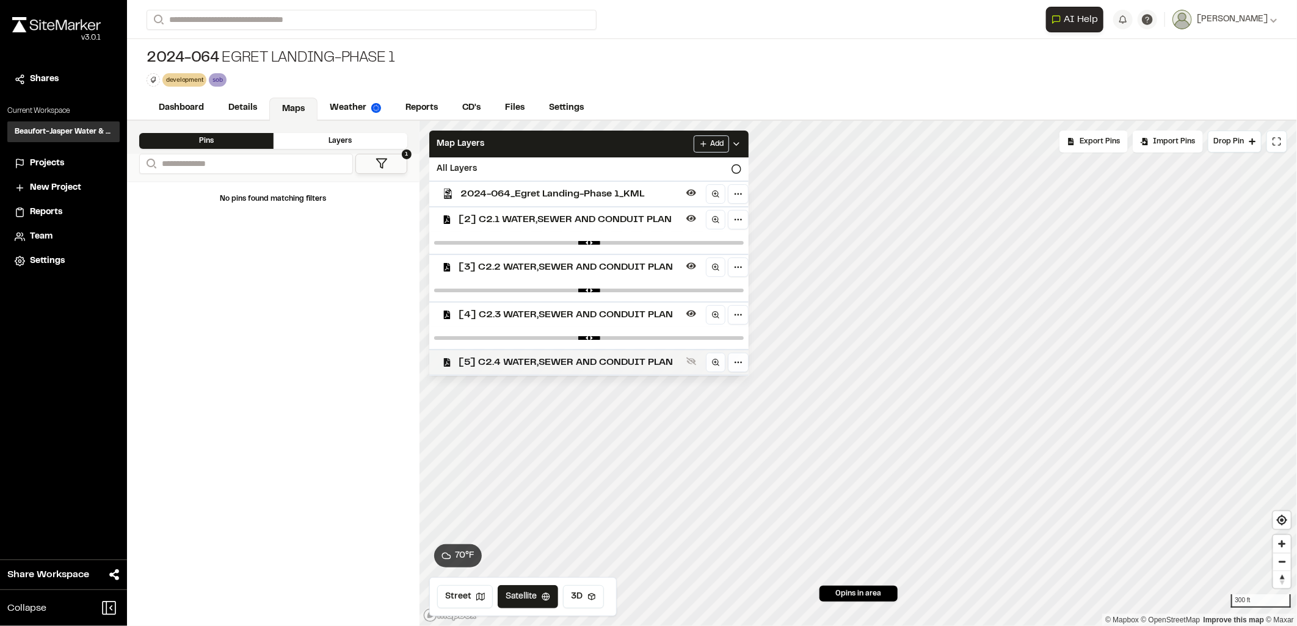
click at [595, 356] on span "[5] C2.4 WATER,SEWER AND CONDUIT PLAN" at bounding box center [570, 362] width 223 height 15
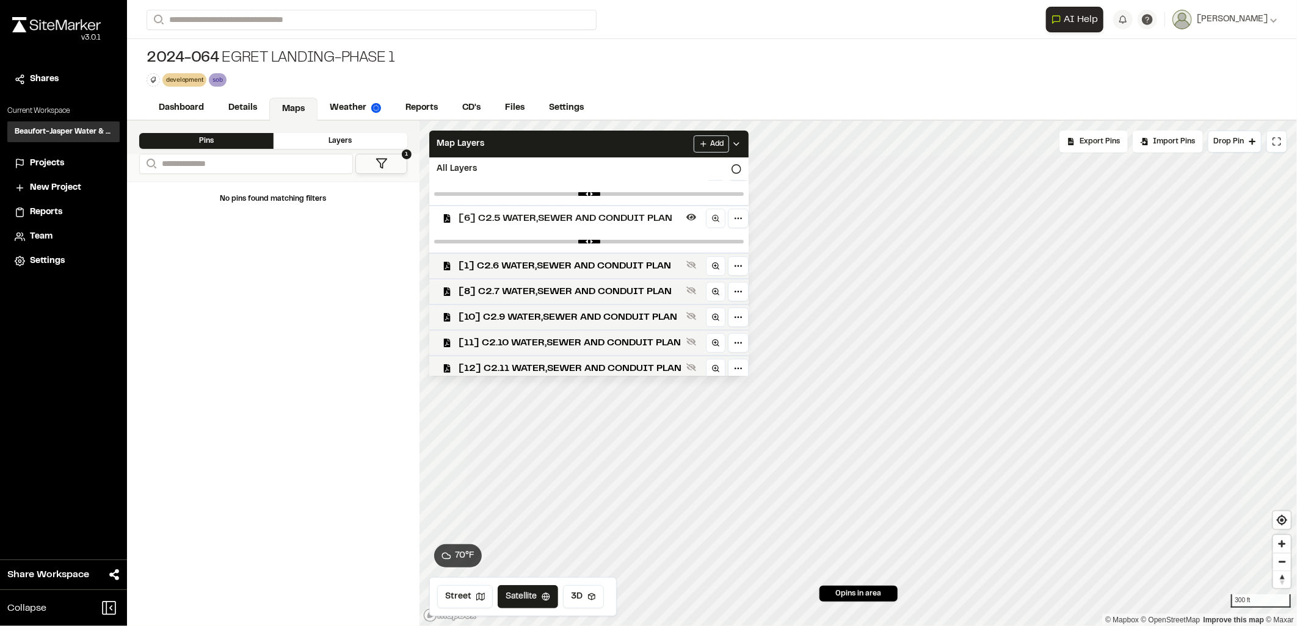
scroll to position [193, 0]
click at [594, 258] on span "[1] C2.6 WATER,SEWER AND CONDUIT PLAN" at bounding box center [570, 265] width 223 height 15
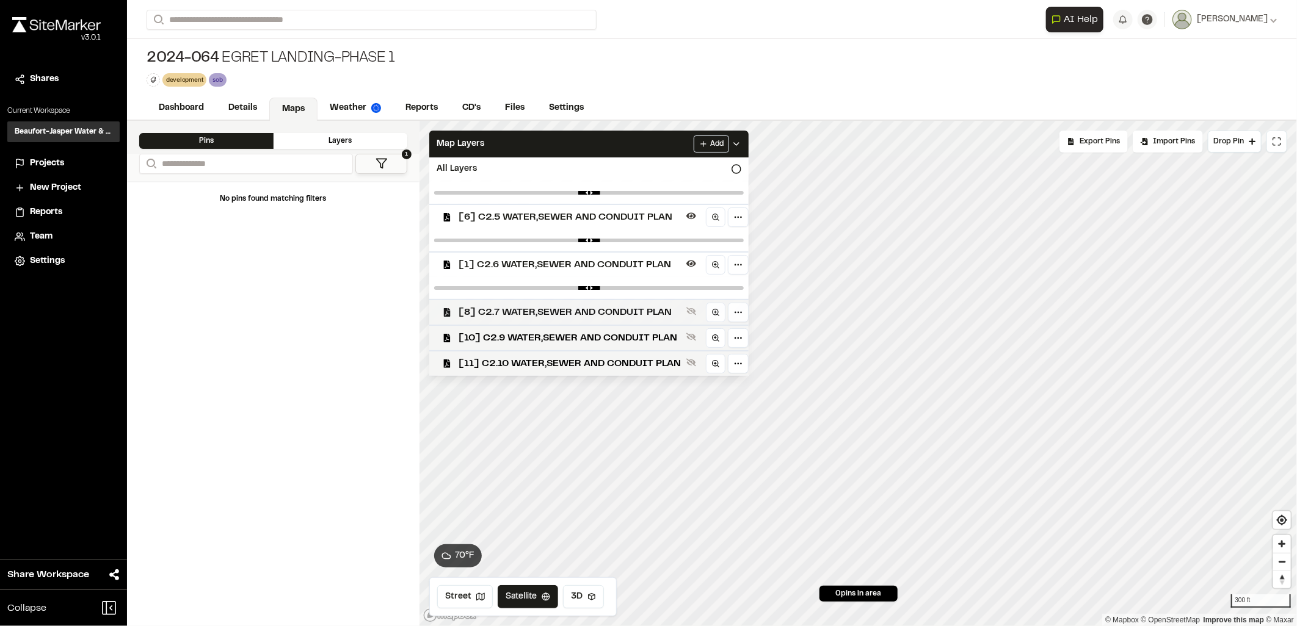
click at [583, 315] on span "[8] C2.7 WATER,SEWER AND CONDUIT PLAN" at bounding box center [570, 312] width 223 height 15
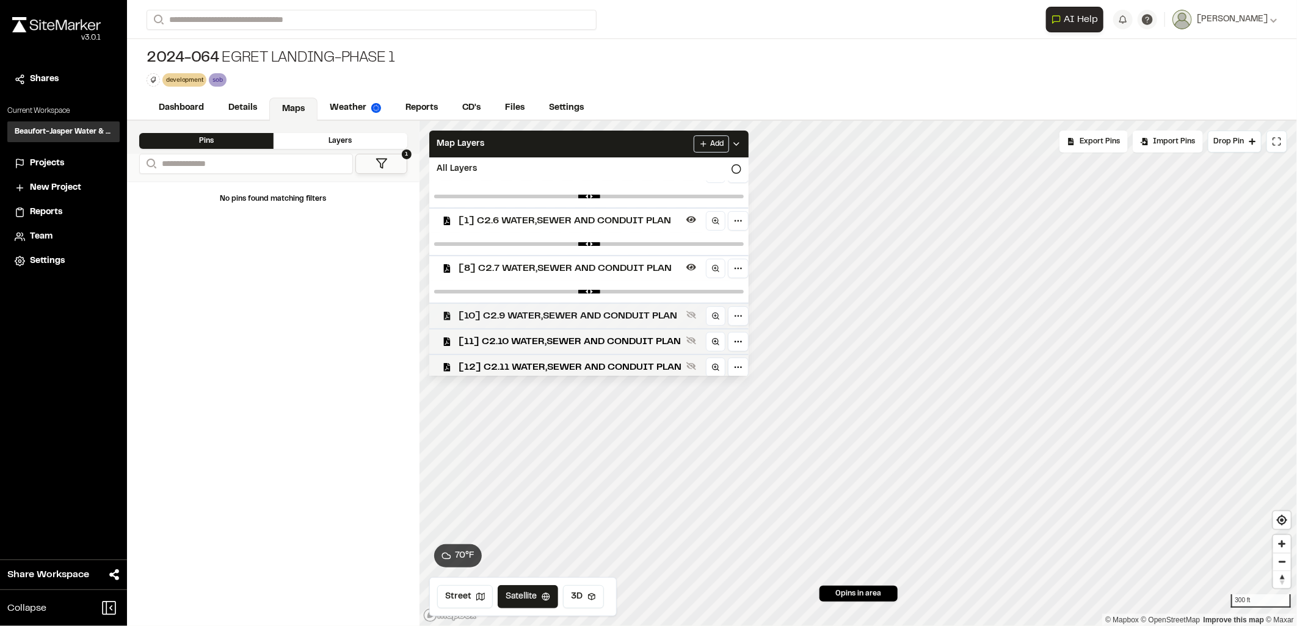
click at [585, 311] on span "[10] C2.9 WATER,SEWER AND CONDUIT PLAN" at bounding box center [570, 316] width 223 height 15
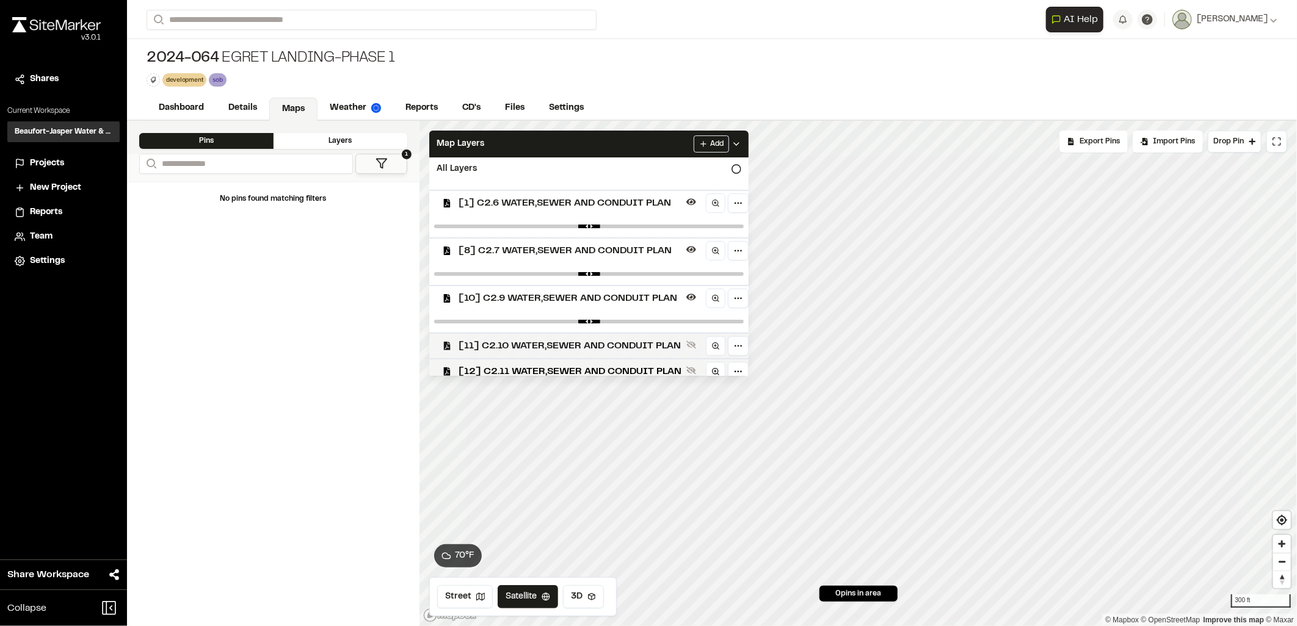
scroll to position [259, 0]
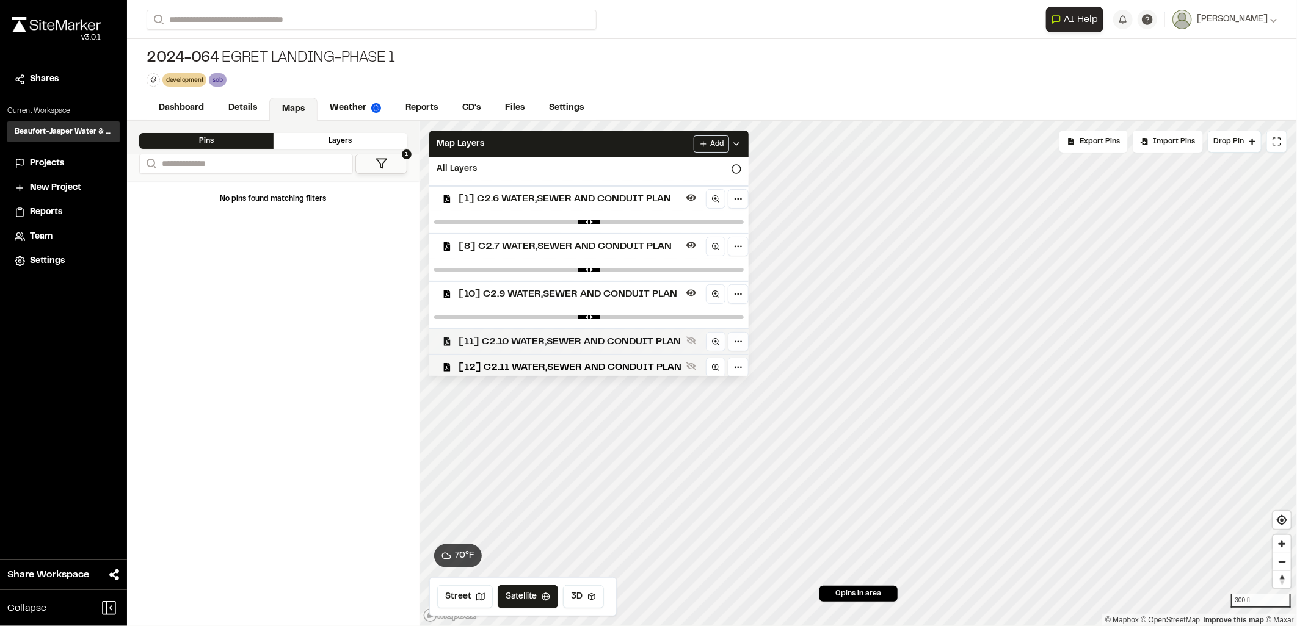
click at [581, 341] on span "[11] C2.10 WATER,SEWER AND CONDUIT PLAN" at bounding box center [570, 342] width 223 height 15
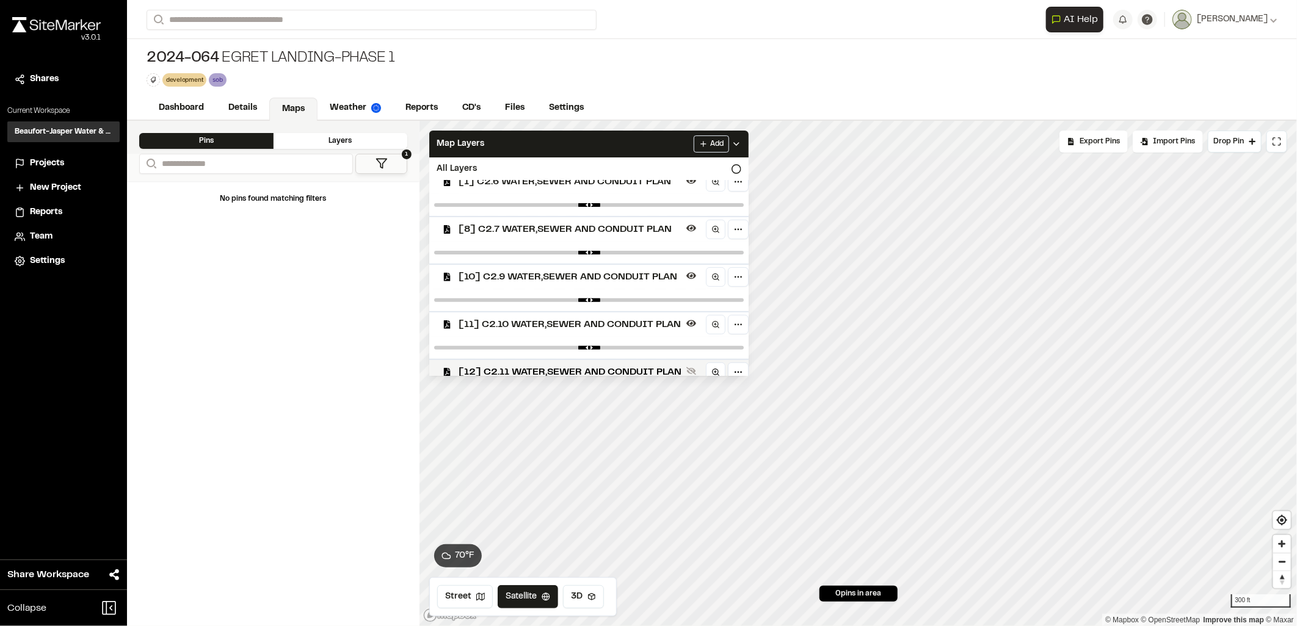
scroll to position [281, 0]
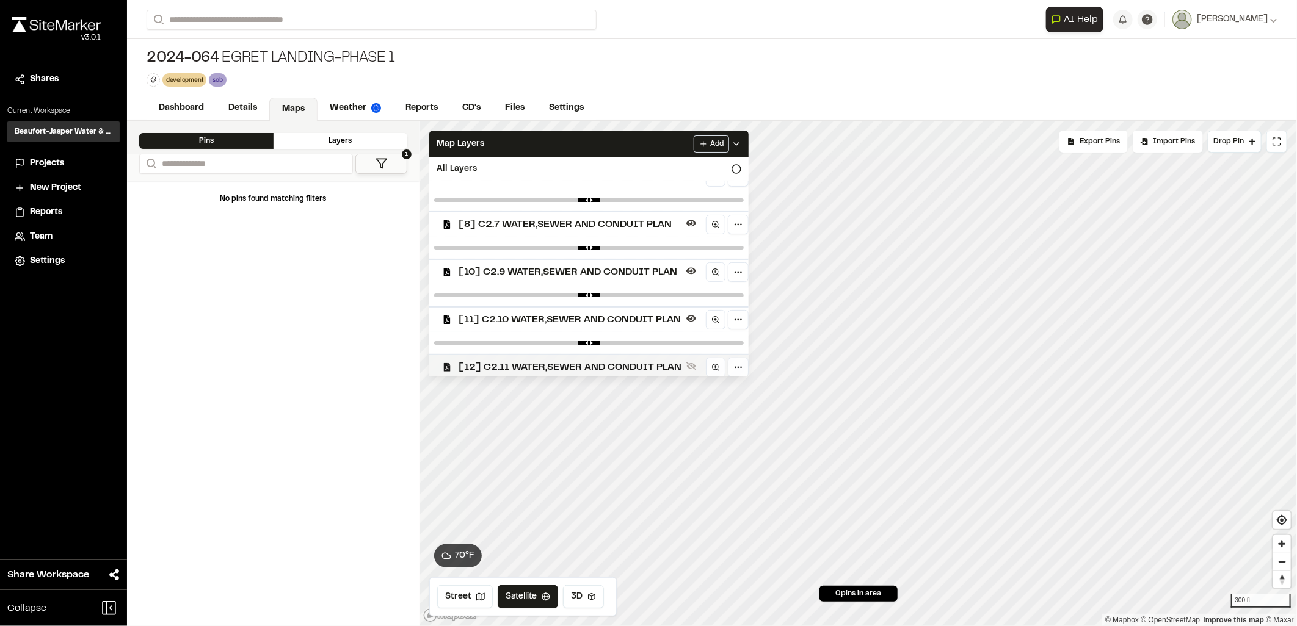
click at [575, 360] on span "[12] C2.11 WATER,SEWER AND CONDUIT PLAN" at bounding box center [570, 367] width 223 height 15
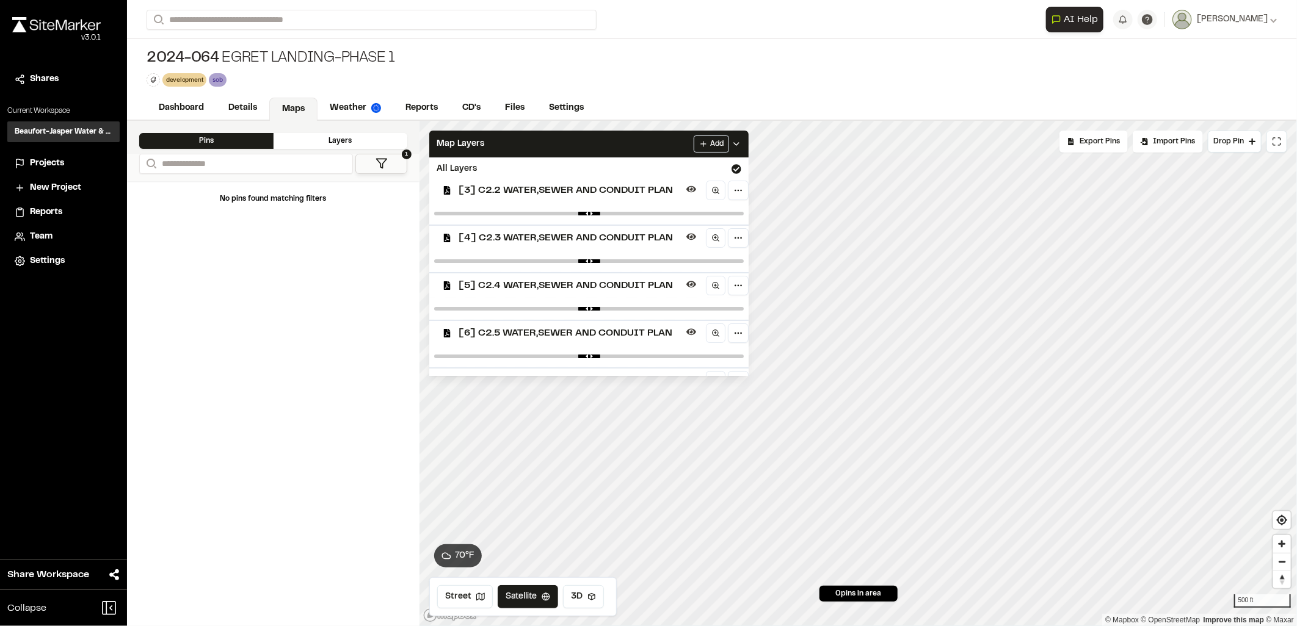
scroll to position [0, 0]
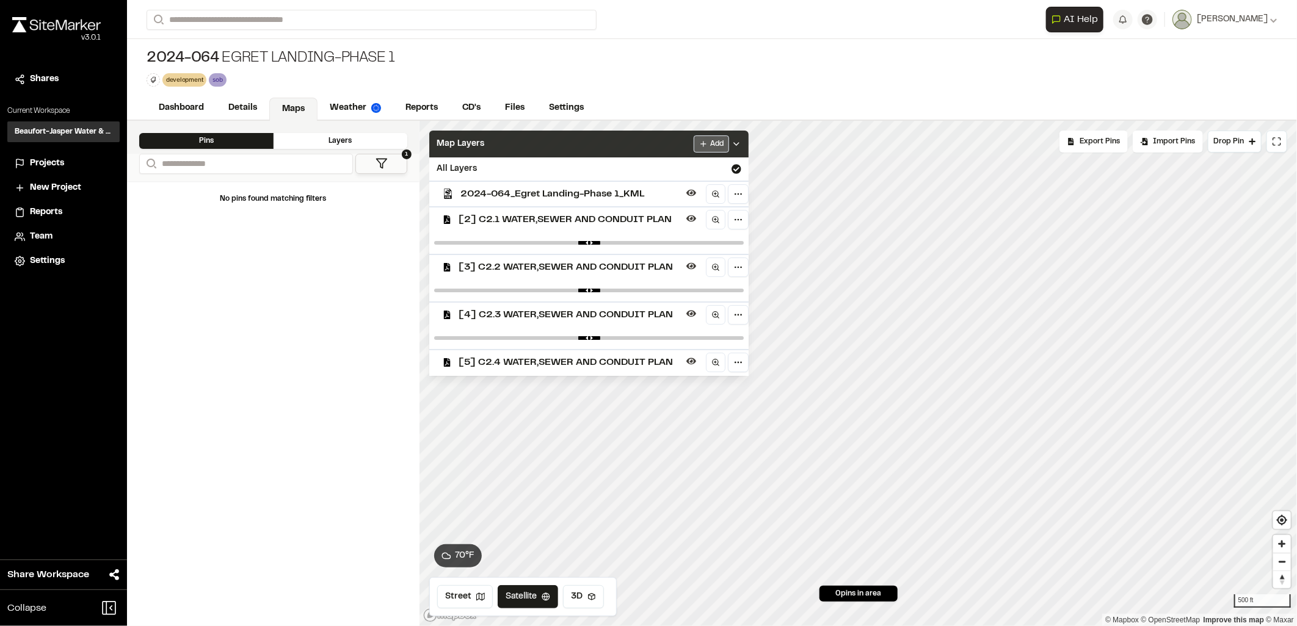
click at [717, 139] on html "**********" at bounding box center [648, 313] width 1297 height 626
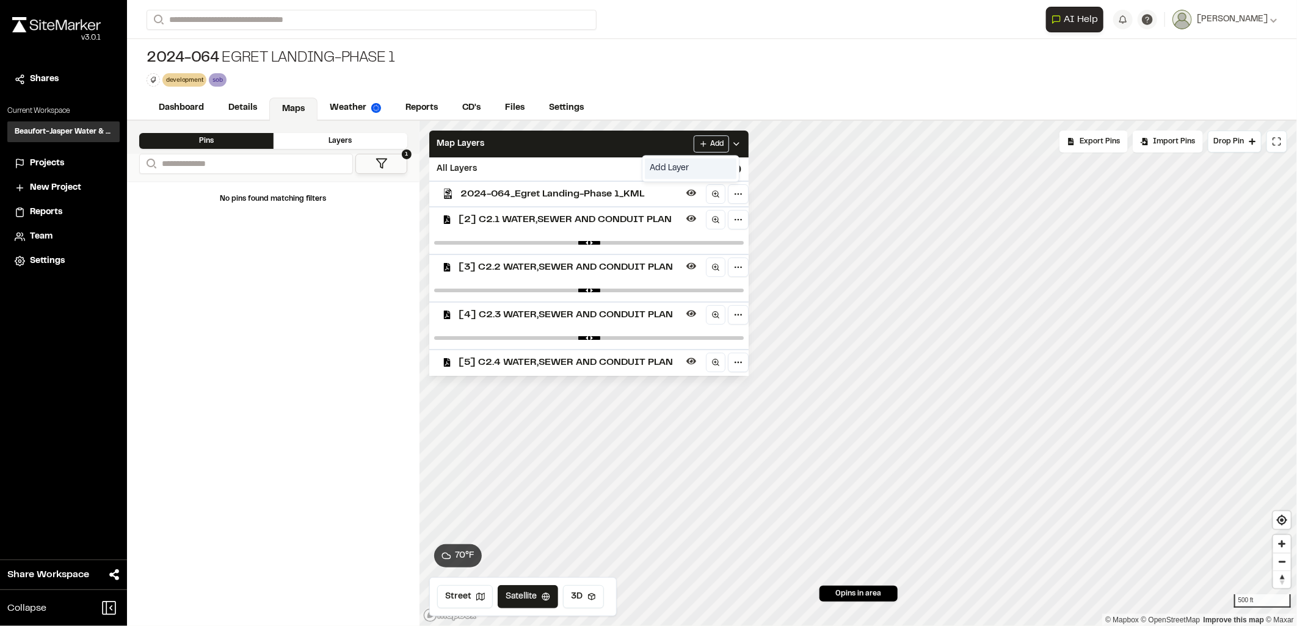
click at [674, 163] on link "Add Layer" at bounding box center [691, 168] width 92 height 21
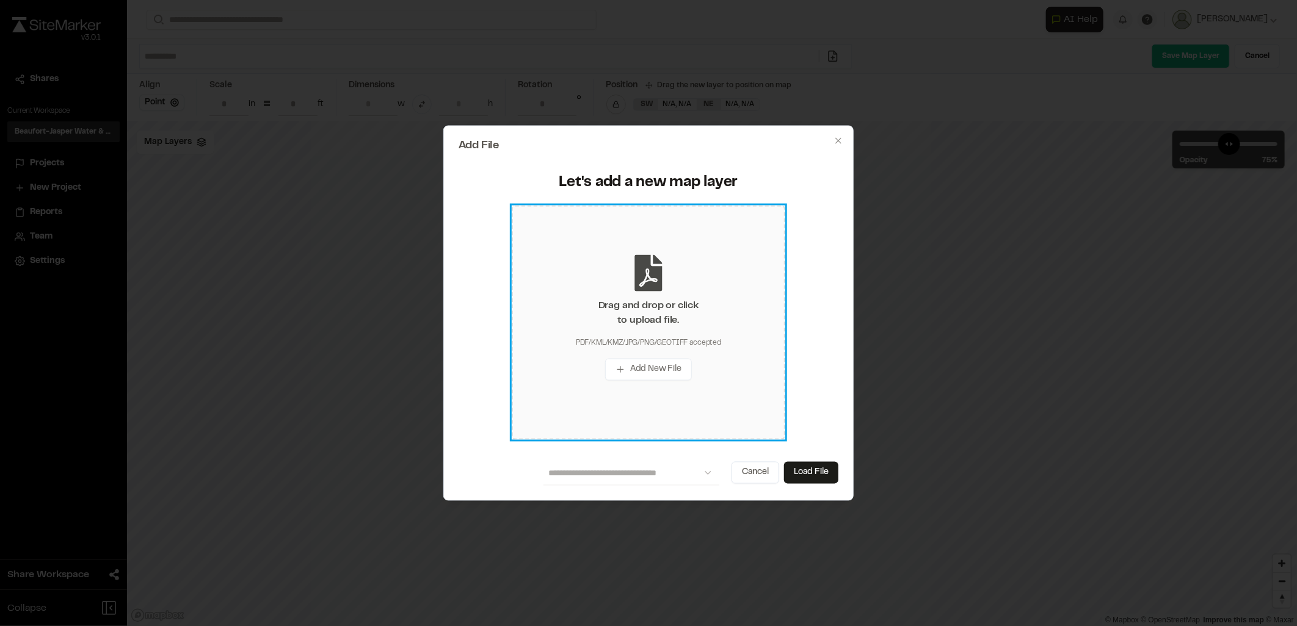
click at [657, 315] on div "Drag and drop or click to upload file." at bounding box center [648, 313] width 100 height 29
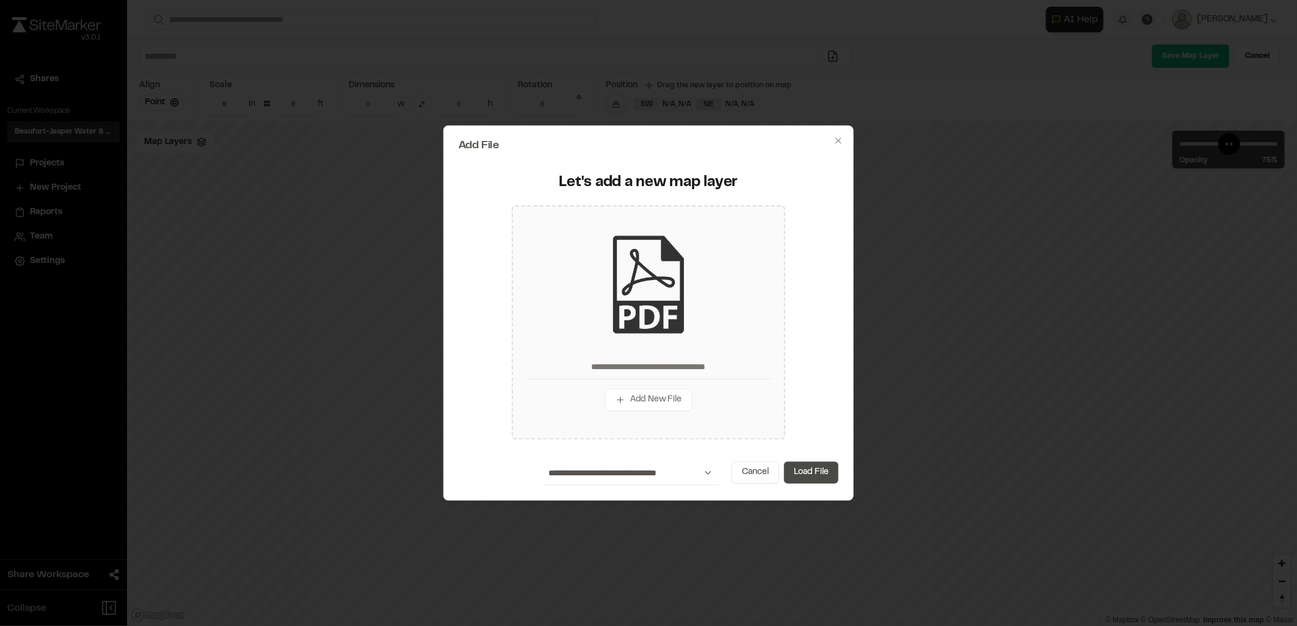
click at [822, 474] on button "Load File" at bounding box center [811, 473] width 54 height 22
type input "**********"
type input "****"
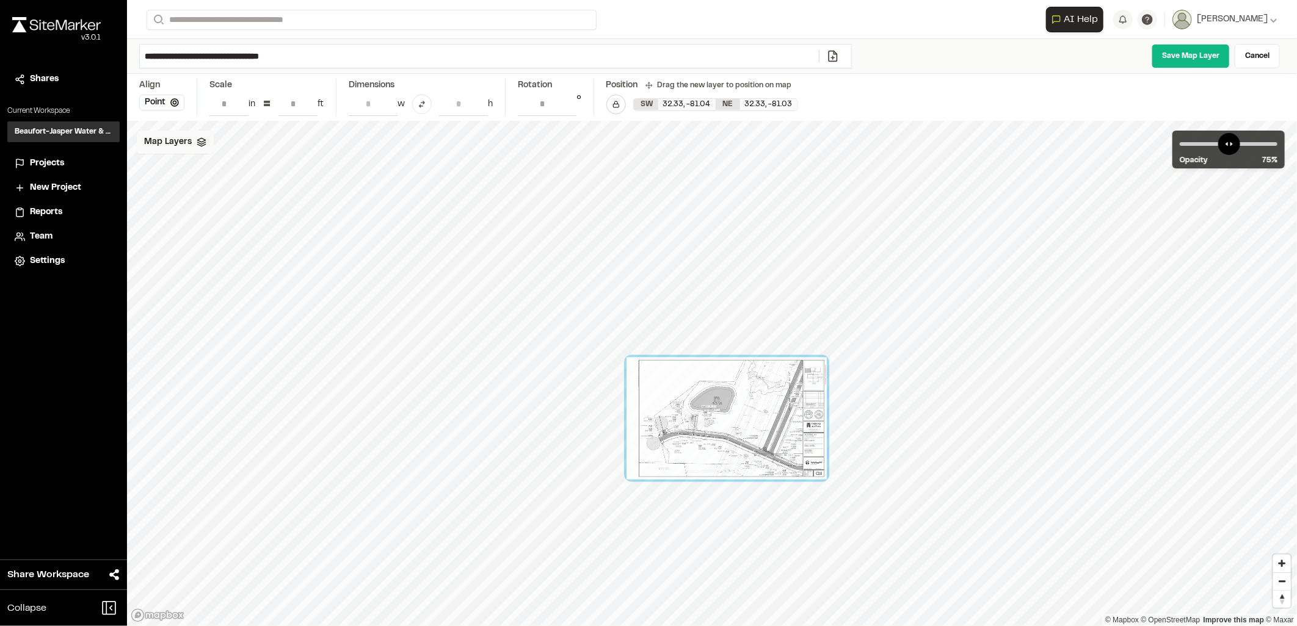
click at [192, 151] on div "Map Layers" at bounding box center [175, 142] width 77 height 23
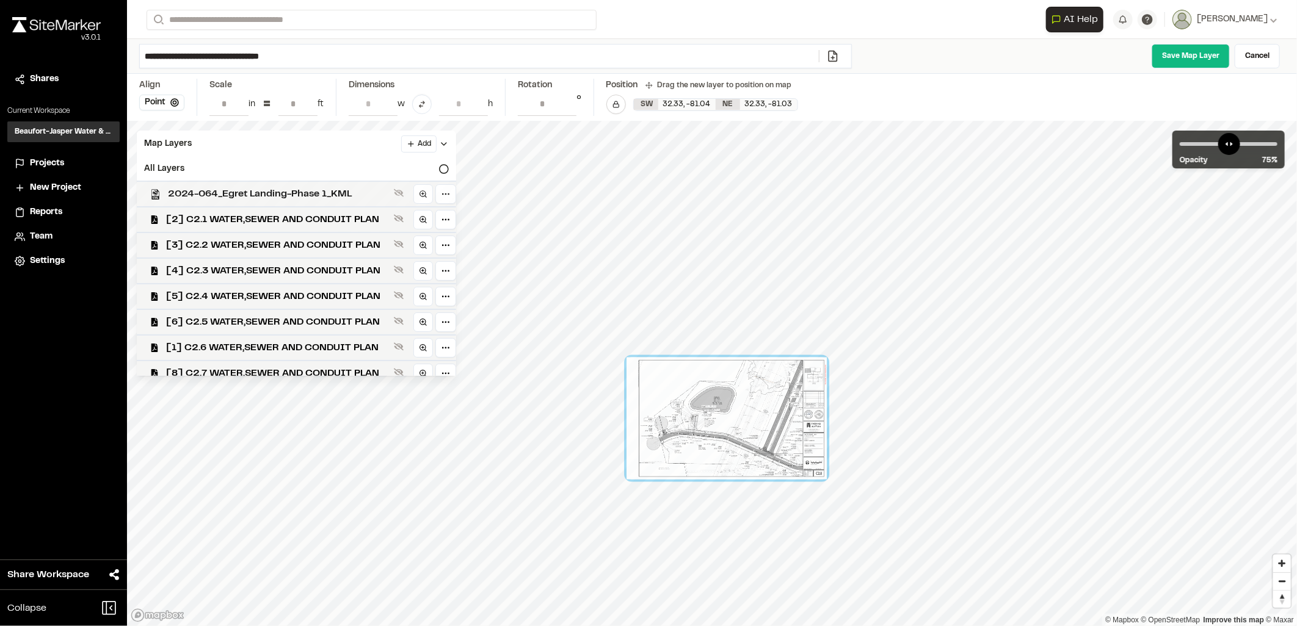
click at [208, 189] on span "2024-064_Egret Landing-Phase 1_KML" at bounding box center [278, 194] width 221 height 15
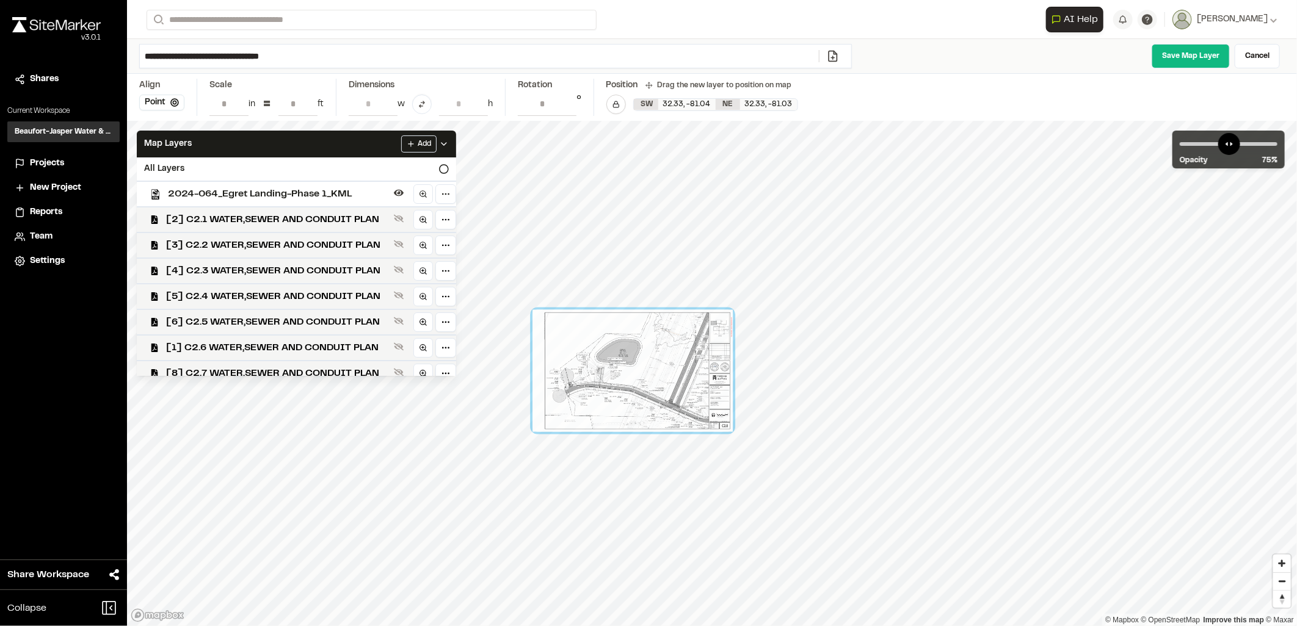
drag, startPoint x: 699, startPoint y: 433, endPoint x: 605, endPoint y: 386, distance: 105.4
click at [605, 386] on div at bounding box center [632, 371] width 200 height 122
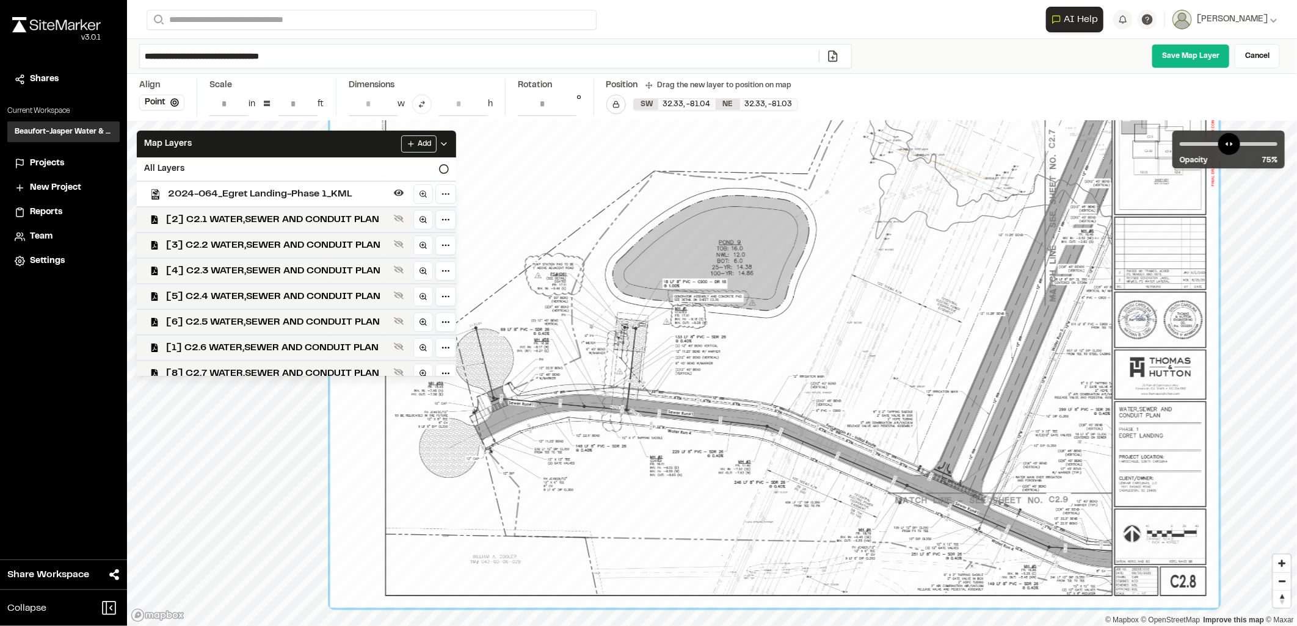
drag, startPoint x: 626, startPoint y: 349, endPoint x: 697, endPoint y: 401, distance: 87.9
click at [698, 400] on div at bounding box center [774, 336] width 888 height 543
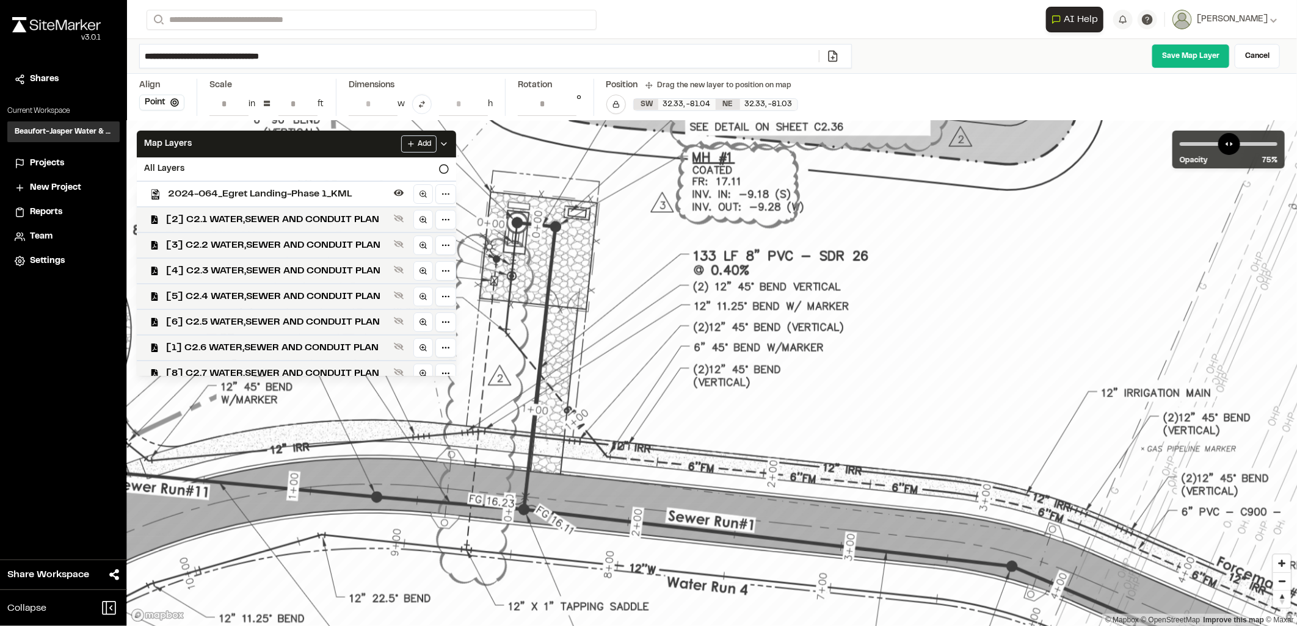
drag, startPoint x: 664, startPoint y: 352, endPoint x: 659, endPoint y: 365, distance: 14.1
click at [659, 365] on div at bounding box center [1036, 254] width 3084 height 1885
click at [659, 366] on div at bounding box center [1036, 255] width 3084 height 1885
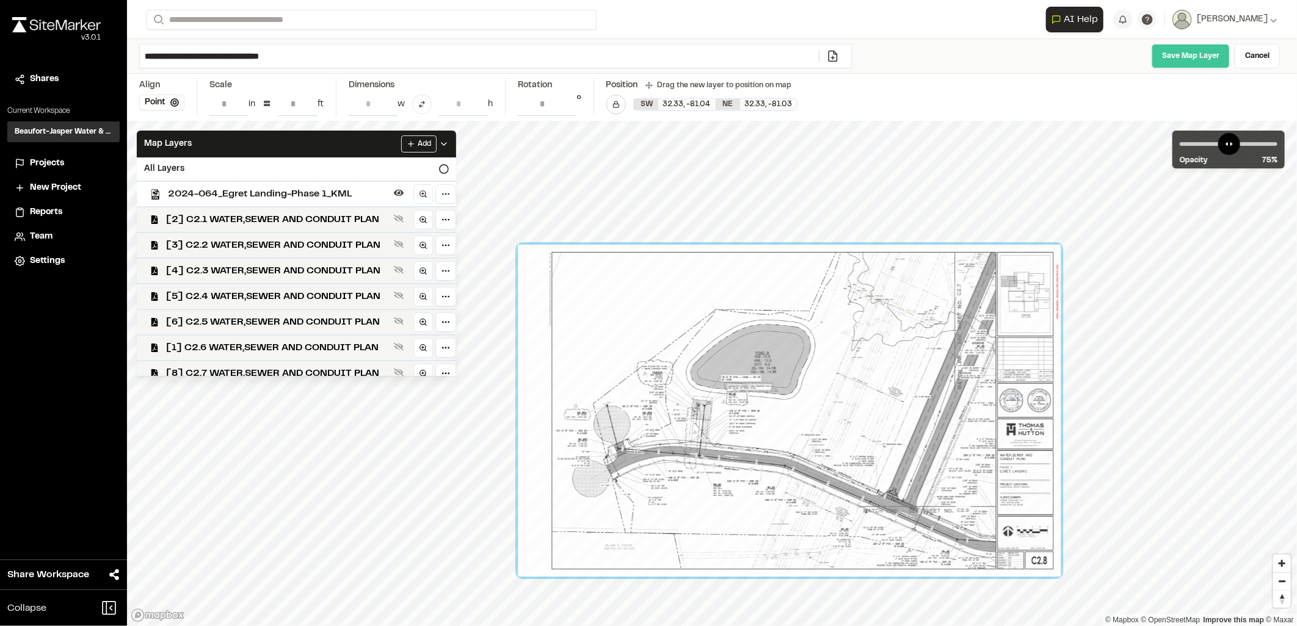
click at [1188, 47] on link "Save Map Layer" at bounding box center [1190, 56] width 78 height 24
